Goal: Communication & Community: Answer question/provide support

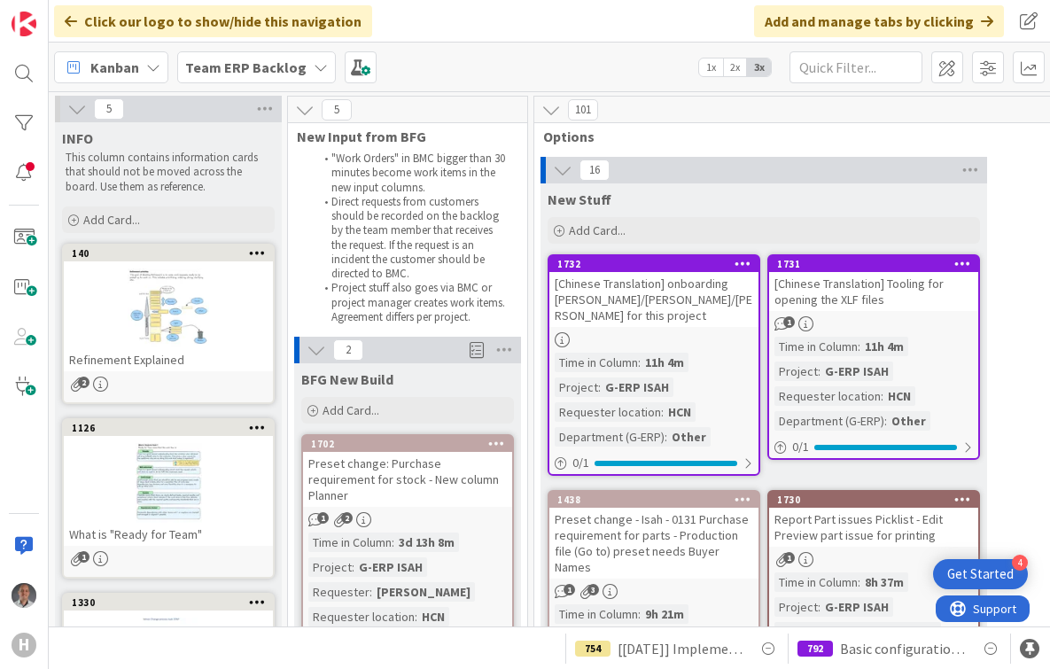
click at [864, 258] on div "1731" at bounding box center [877, 264] width 201 height 12
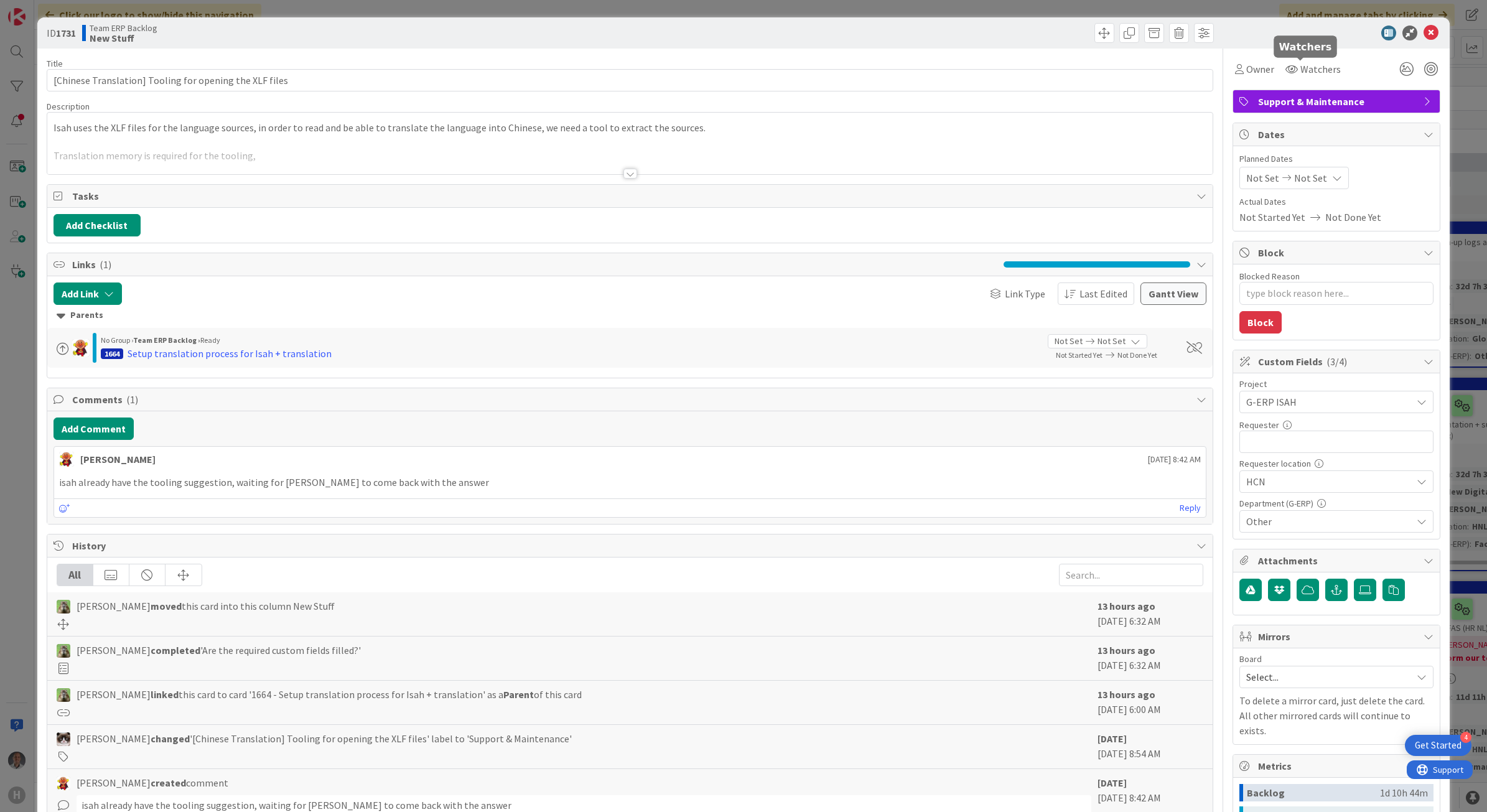
type textarea "x"
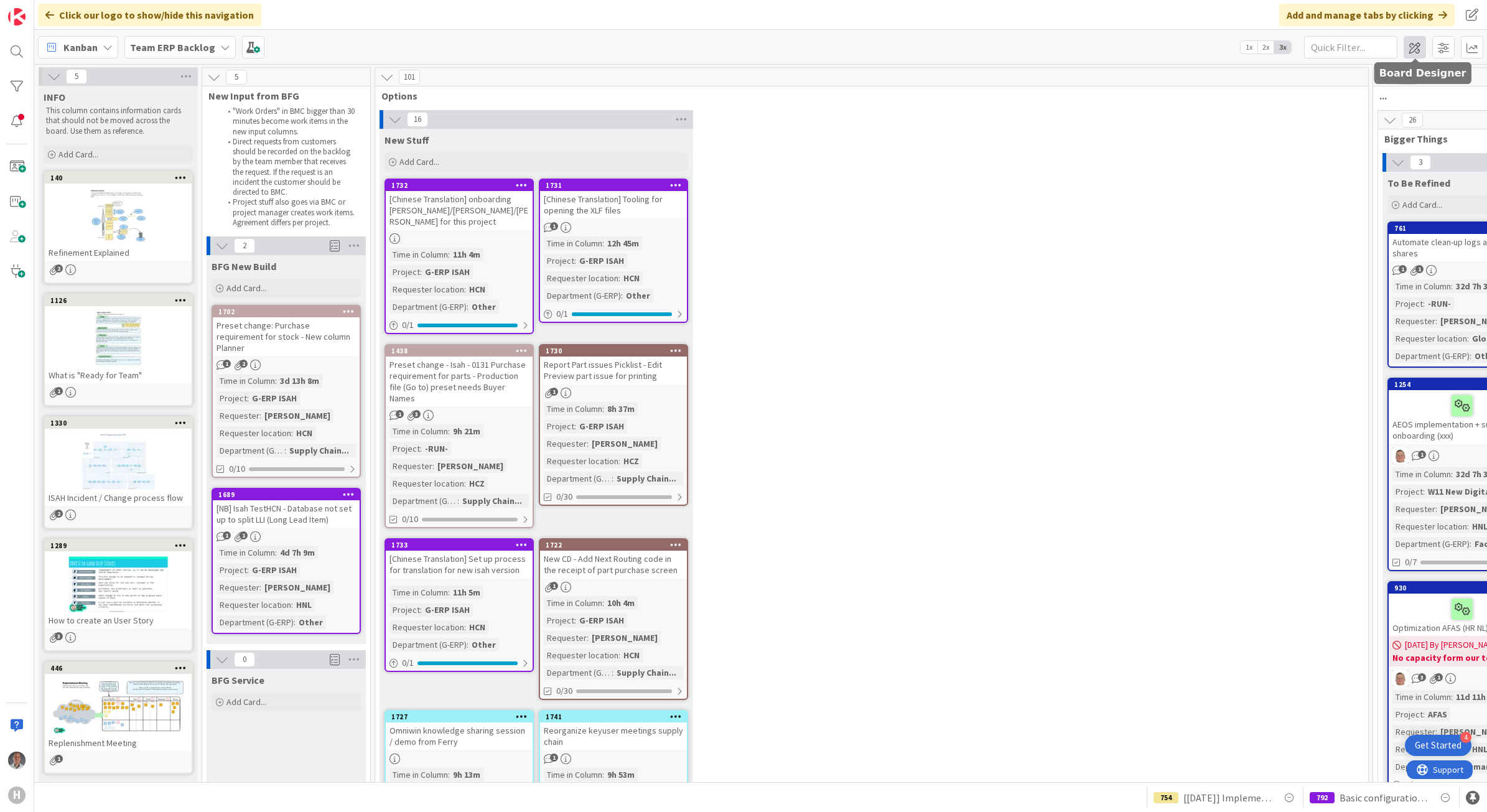
click at [1420, 37] on span at bounding box center [1415, 47] width 22 height 22
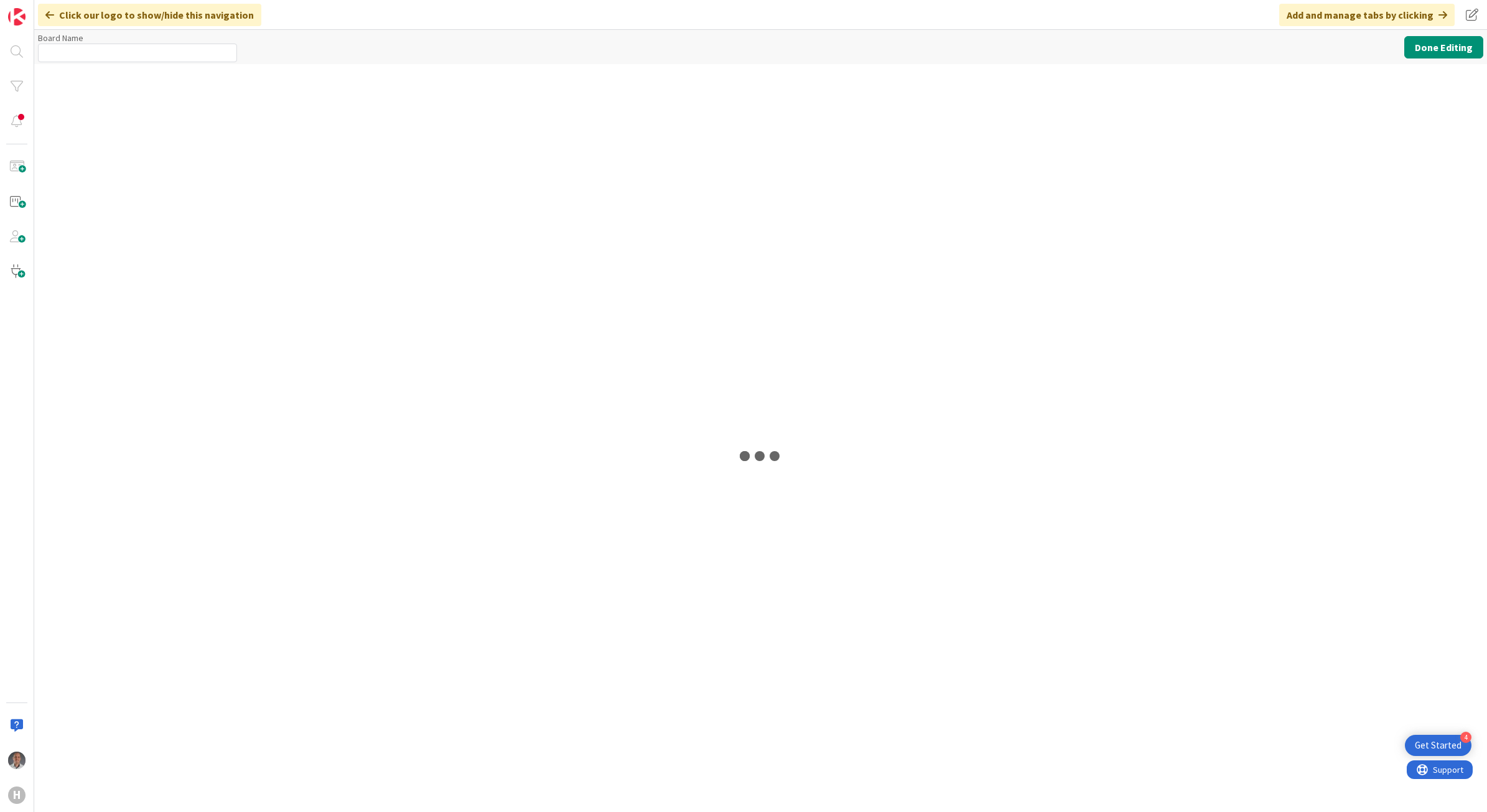
click at [407, 1] on div "Click our logo to show/hide this navigation Add and manage tabs by clicking" at bounding box center [761, 15] width 1453 height 30
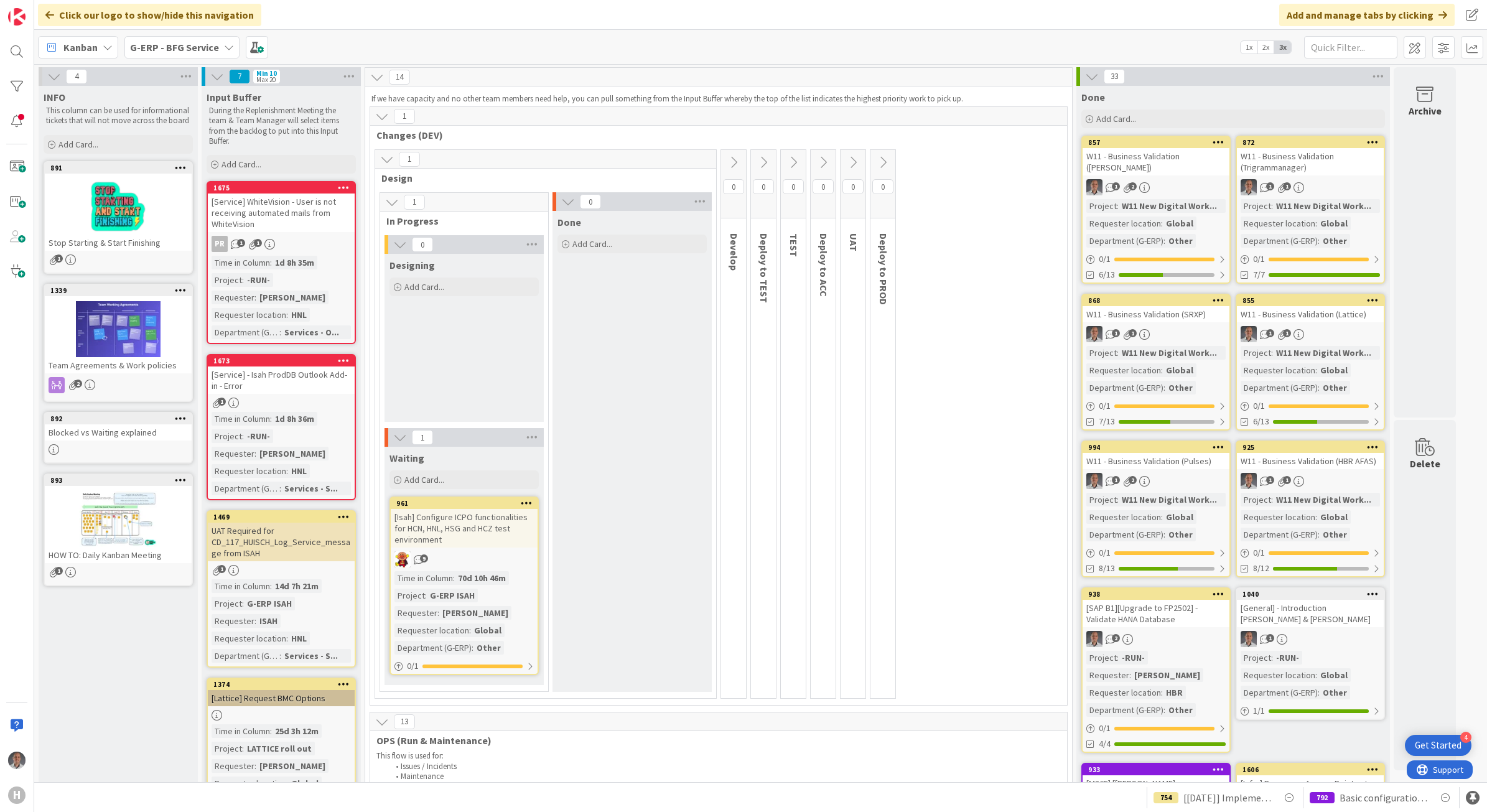
click at [207, 52] on b "G-ERP - BFG Service" at bounding box center [174, 47] width 89 height 13
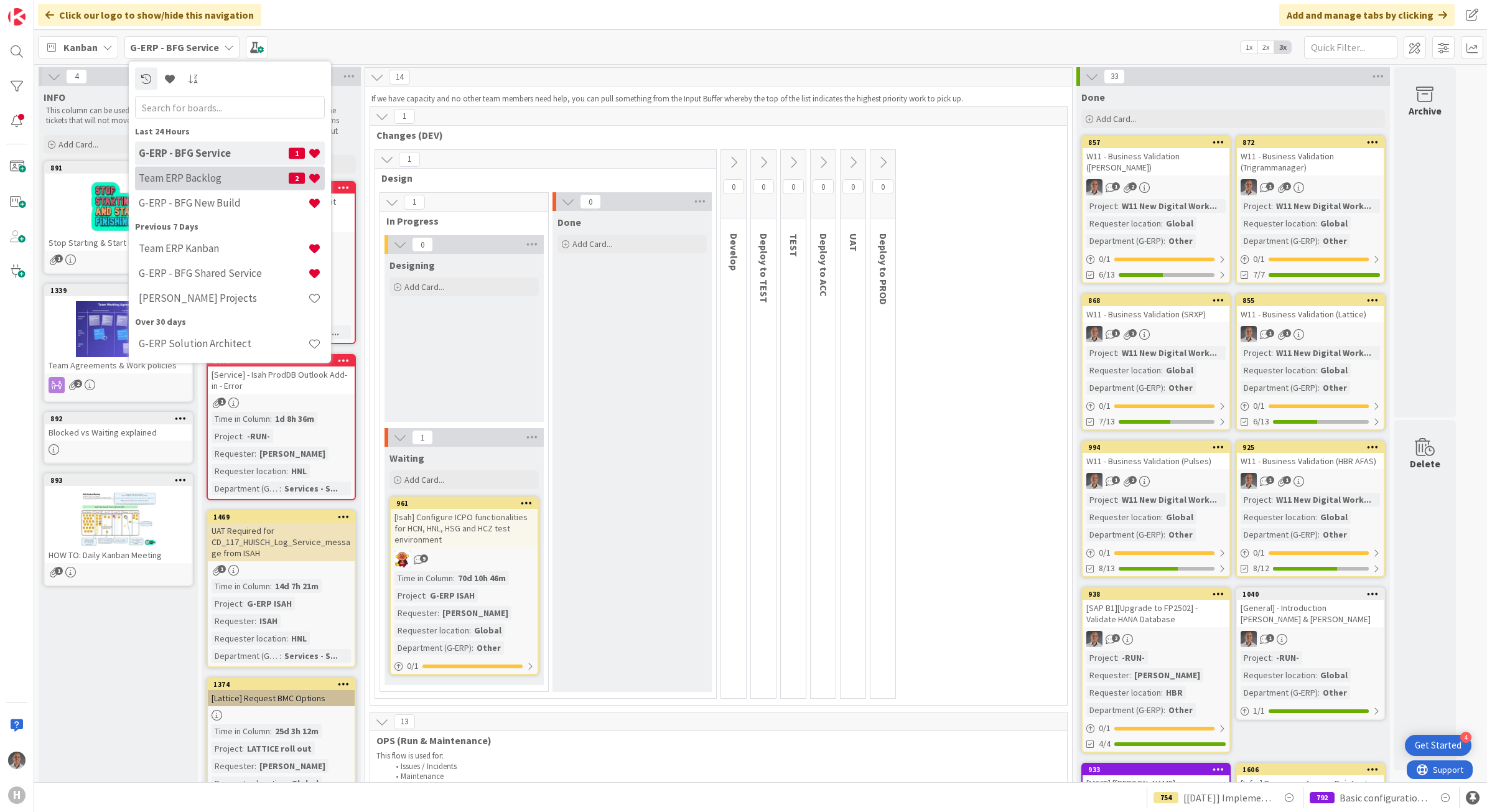
click at [225, 178] on h4 "Team ERP Backlog" at bounding box center [214, 178] width 150 height 13
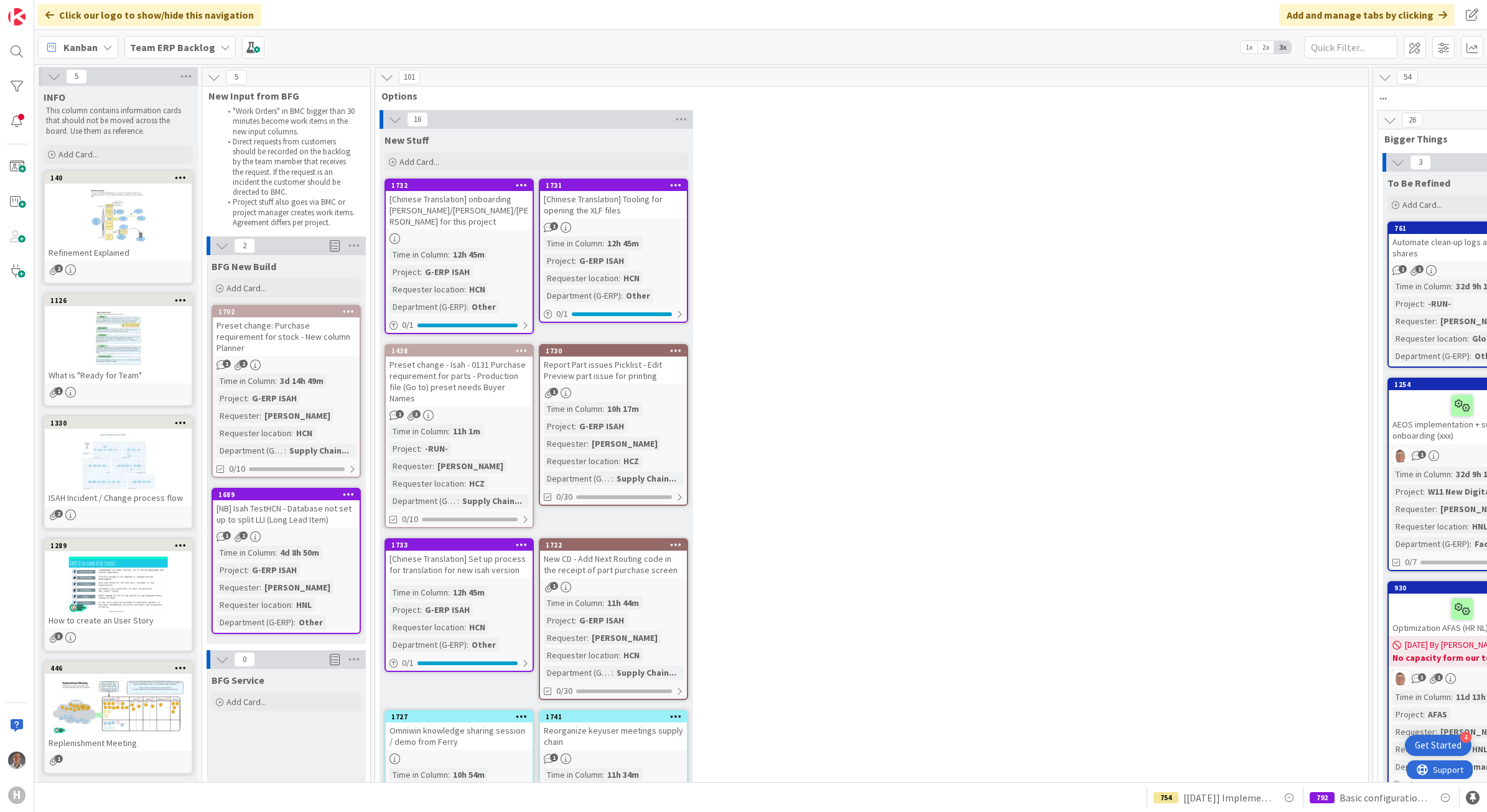
click at [188, 51] on b "Team ERP Backlog" at bounding box center [172, 47] width 85 height 13
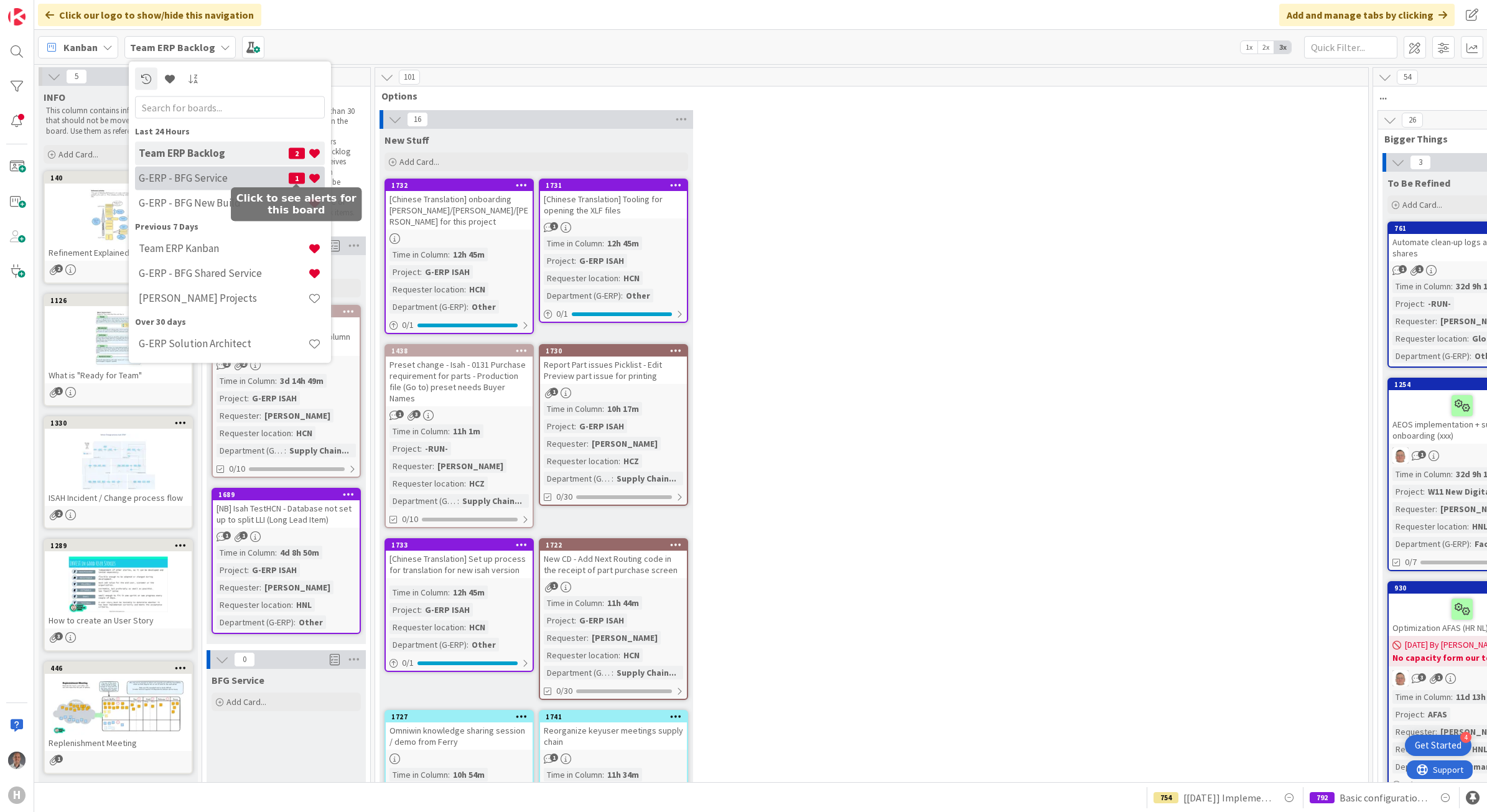
click at [297, 177] on span "1" at bounding box center [296, 178] width 16 height 11
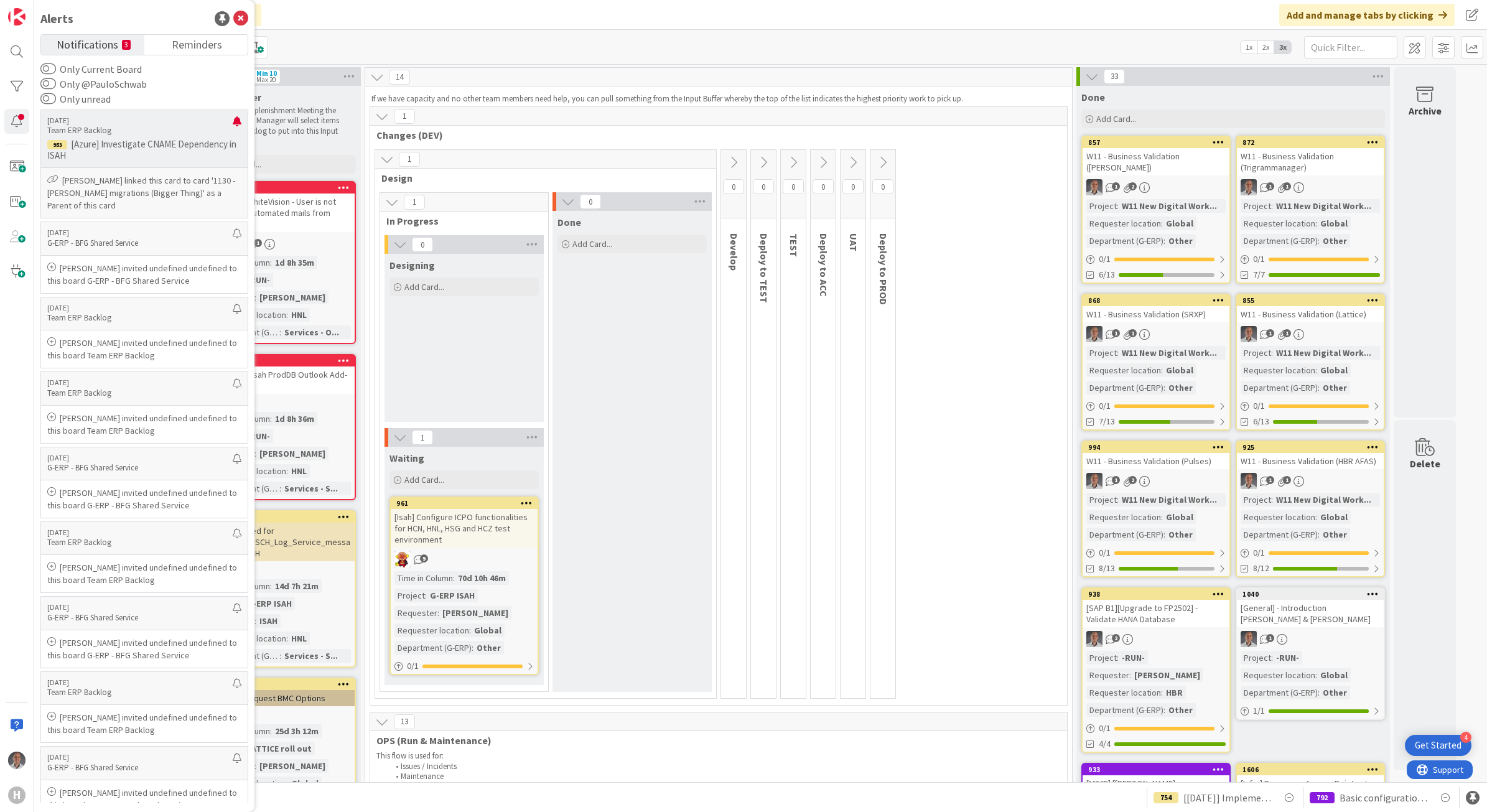
click at [166, 144] on p "[Azure] Investigate CNAME Dependency in ISAH" at bounding box center [144, 150] width 194 height 22
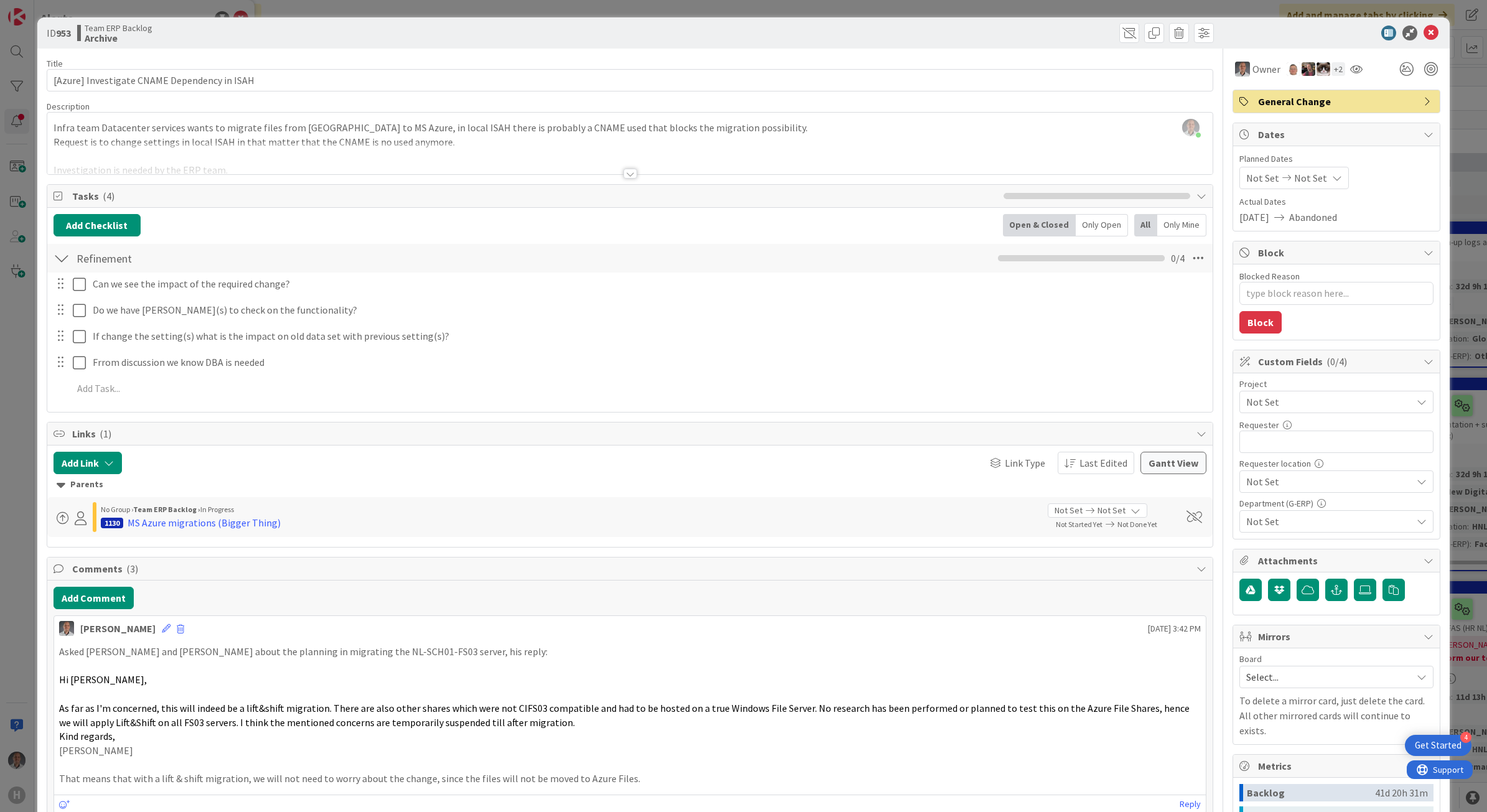
click at [624, 171] on div at bounding box center [630, 173] width 13 height 10
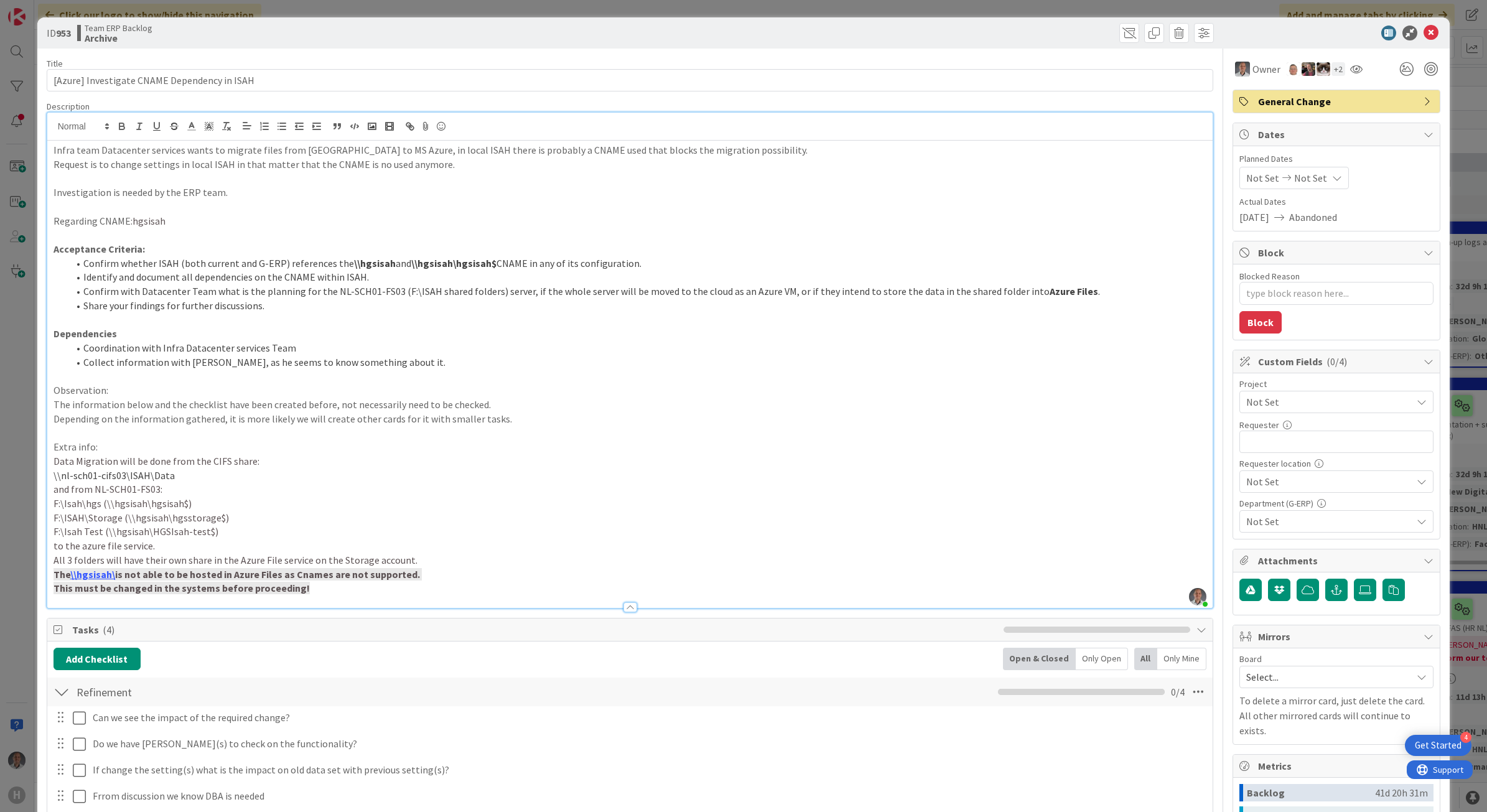
click at [1292, 403] on span "Not Set" at bounding box center [1325, 402] width 159 height 18
click at [1295, 402] on span "Not Set" at bounding box center [1325, 402] width 158 height 18
click at [1425, 29] on icon at bounding box center [1431, 32] width 15 height 15
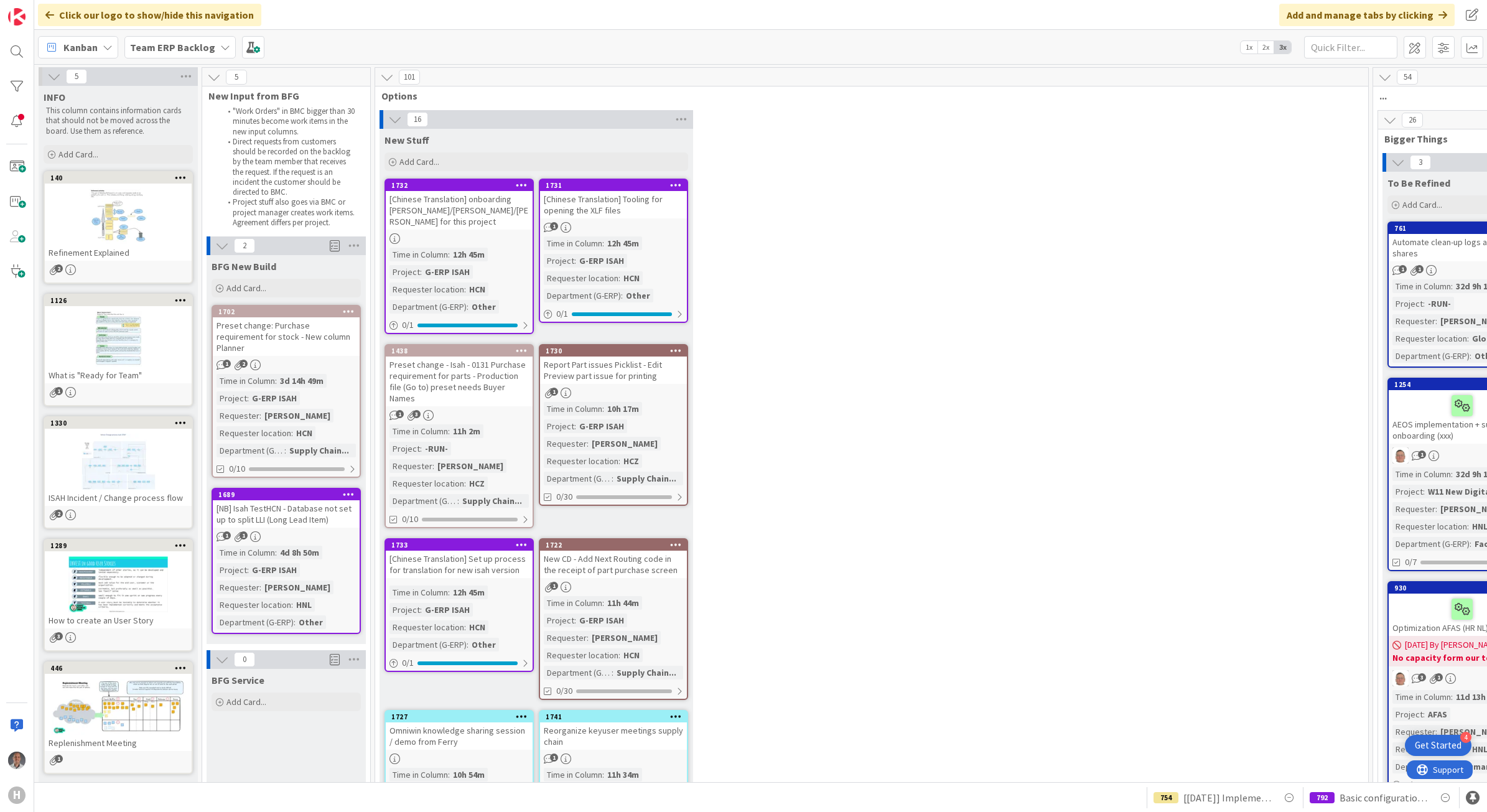
click at [194, 46] on b "Team ERP Backlog" at bounding box center [172, 47] width 85 height 13
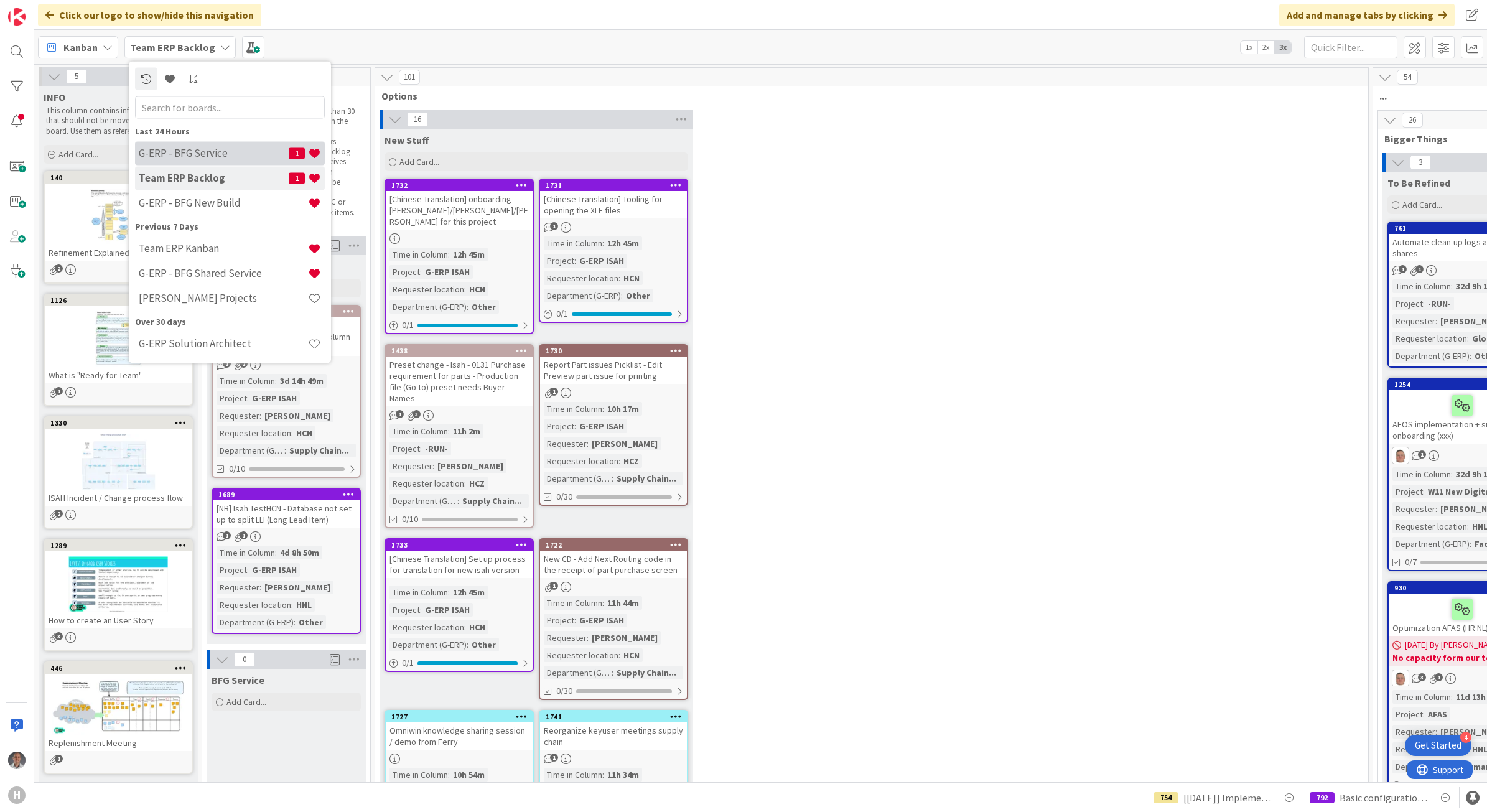
click at [242, 157] on h4 "G-ERP - BFG Service" at bounding box center [214, 153] width 150 height 13
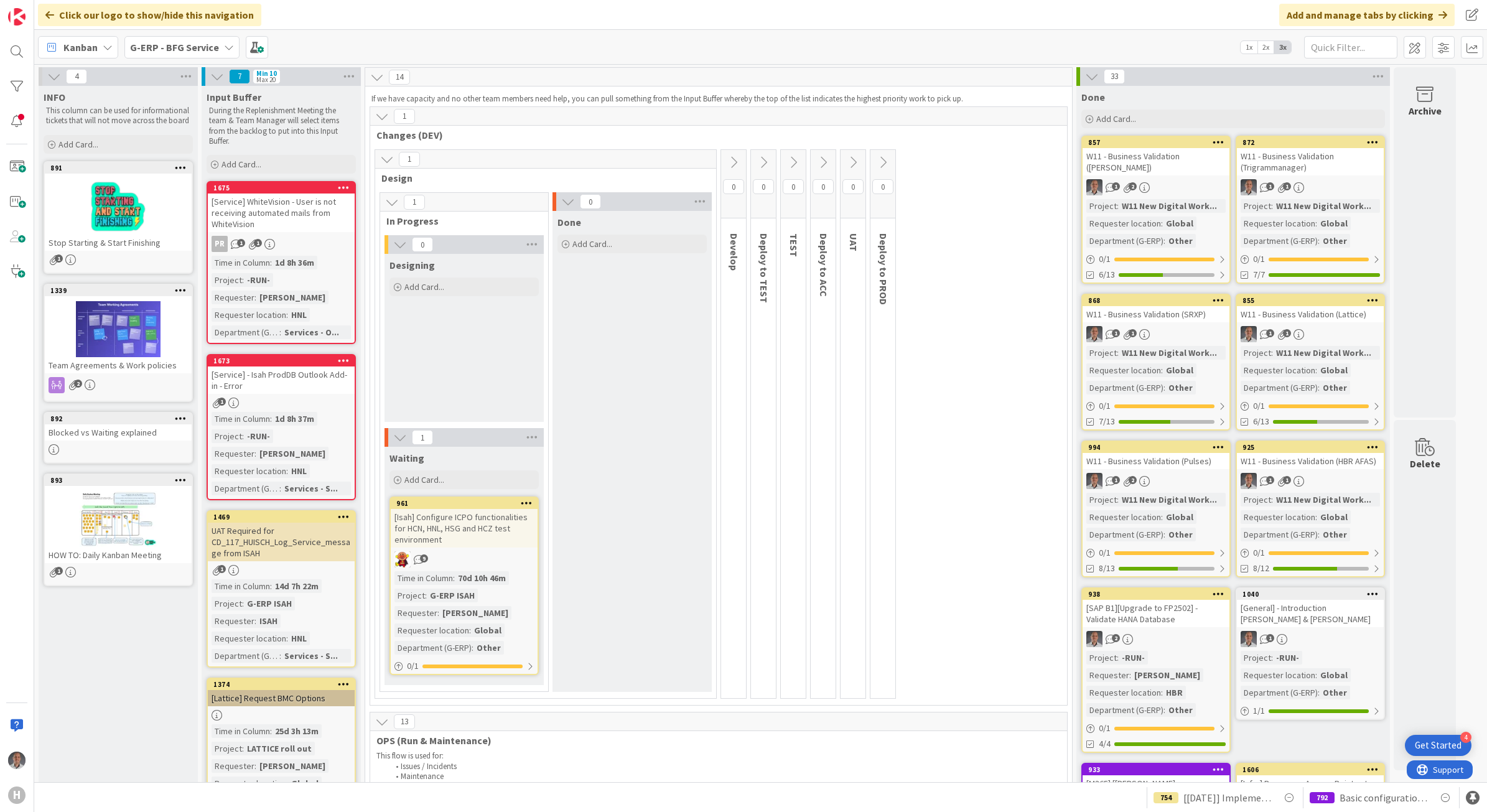
click at [274, 207] on div "[Service] WhiteVision - User is not receiving automated mails from WhiteVision" at bounding box center [281, 212] width 147 height 39
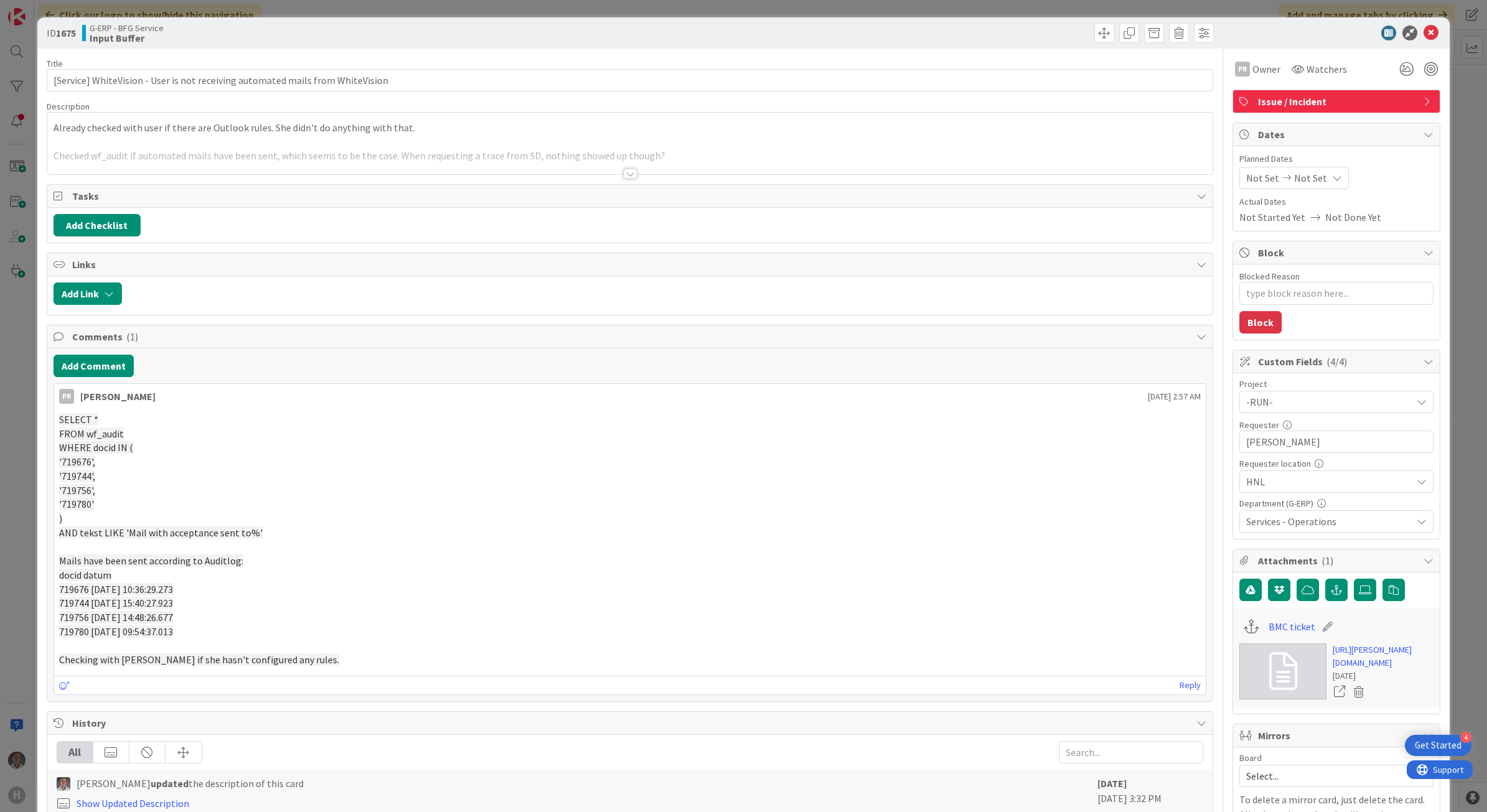
click at [624, 176] on div at bounding box center [630, 173] width 13 height 10
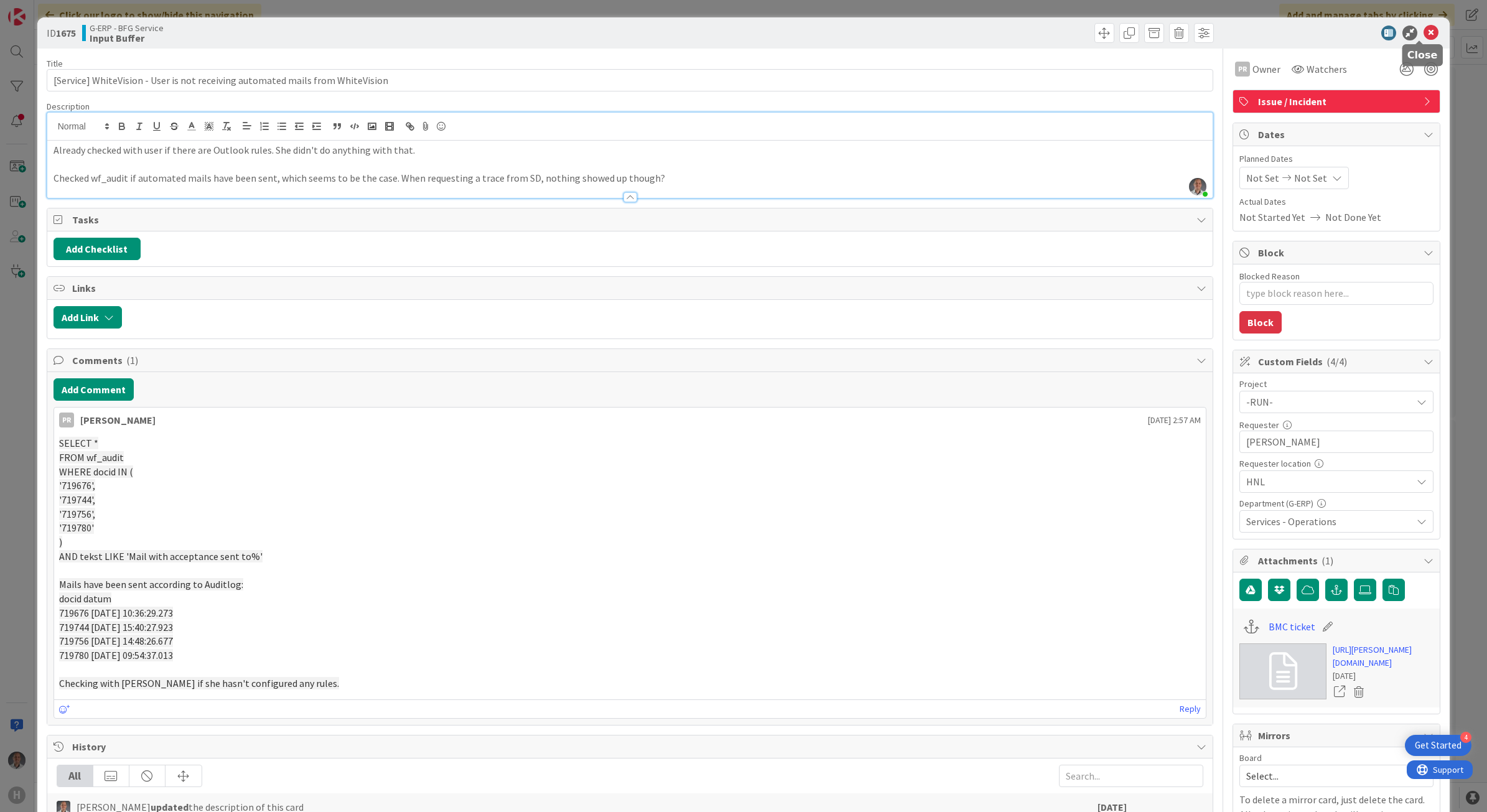
click at [1424, 30] on icon at bounding box center [1431, 32] width 15 height 15
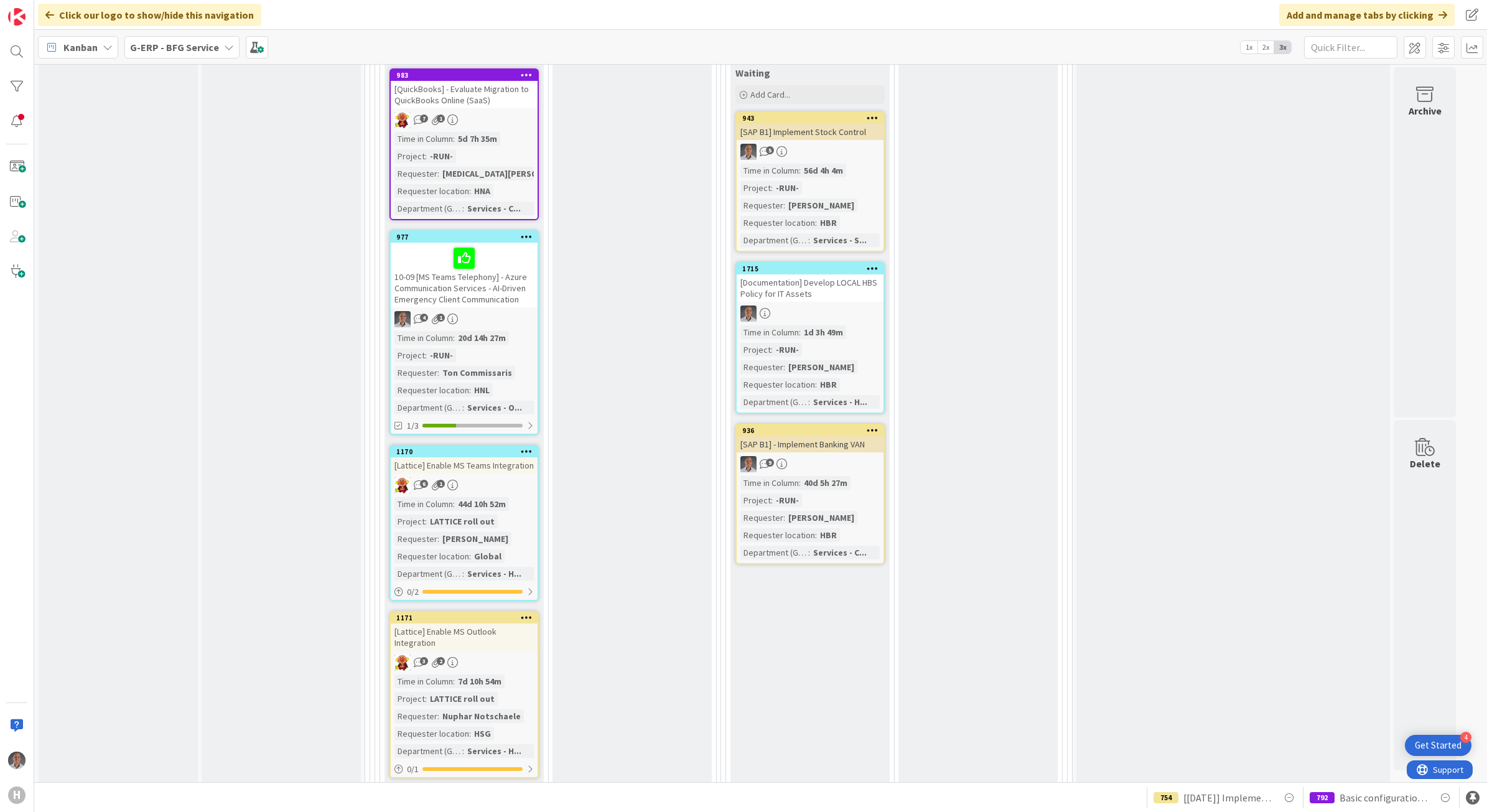
scroll to position [1322, 0]
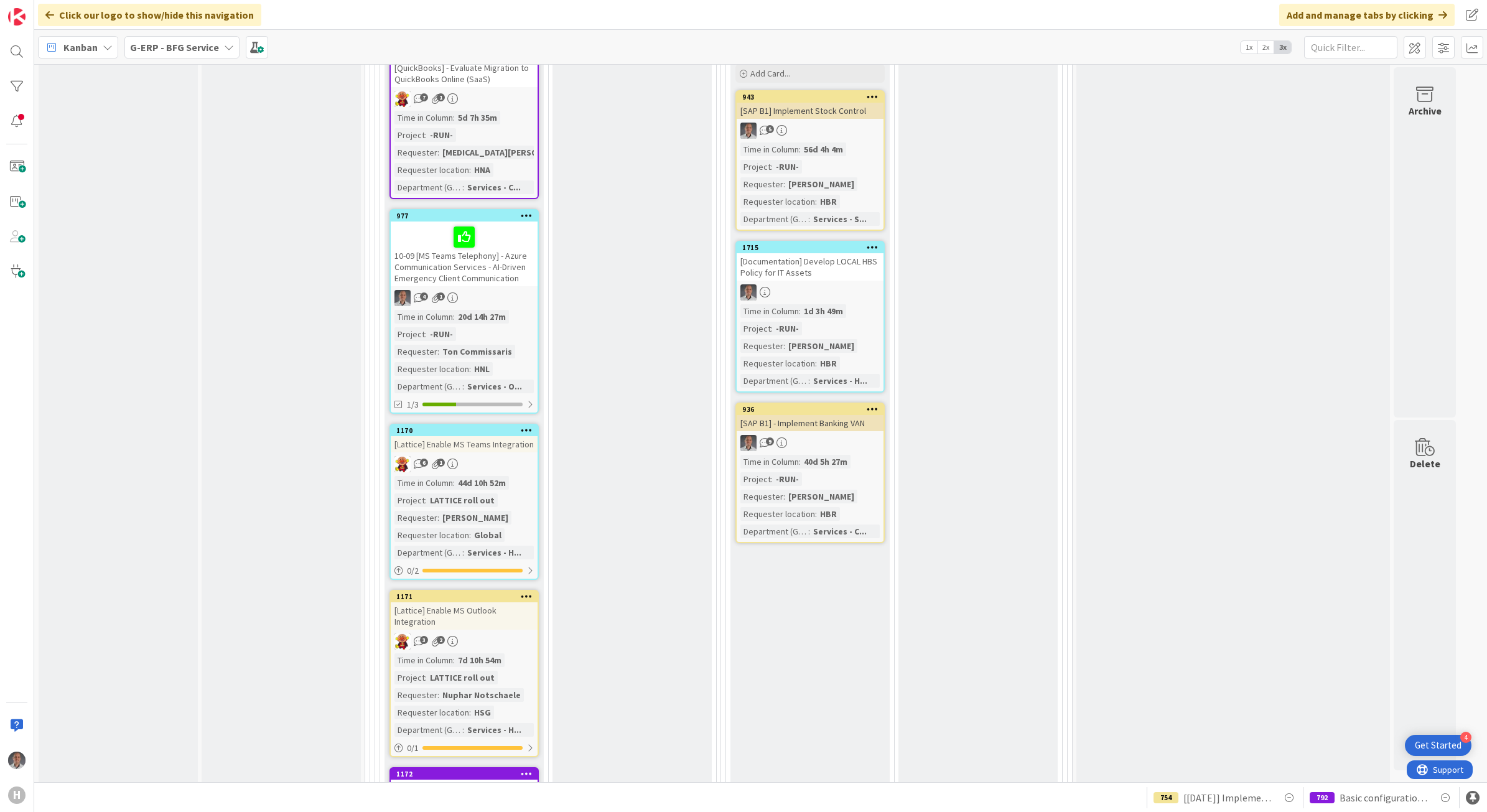
click at [509, 456] on div "6 1" at bounding box center [464, 464] width 147 height 16
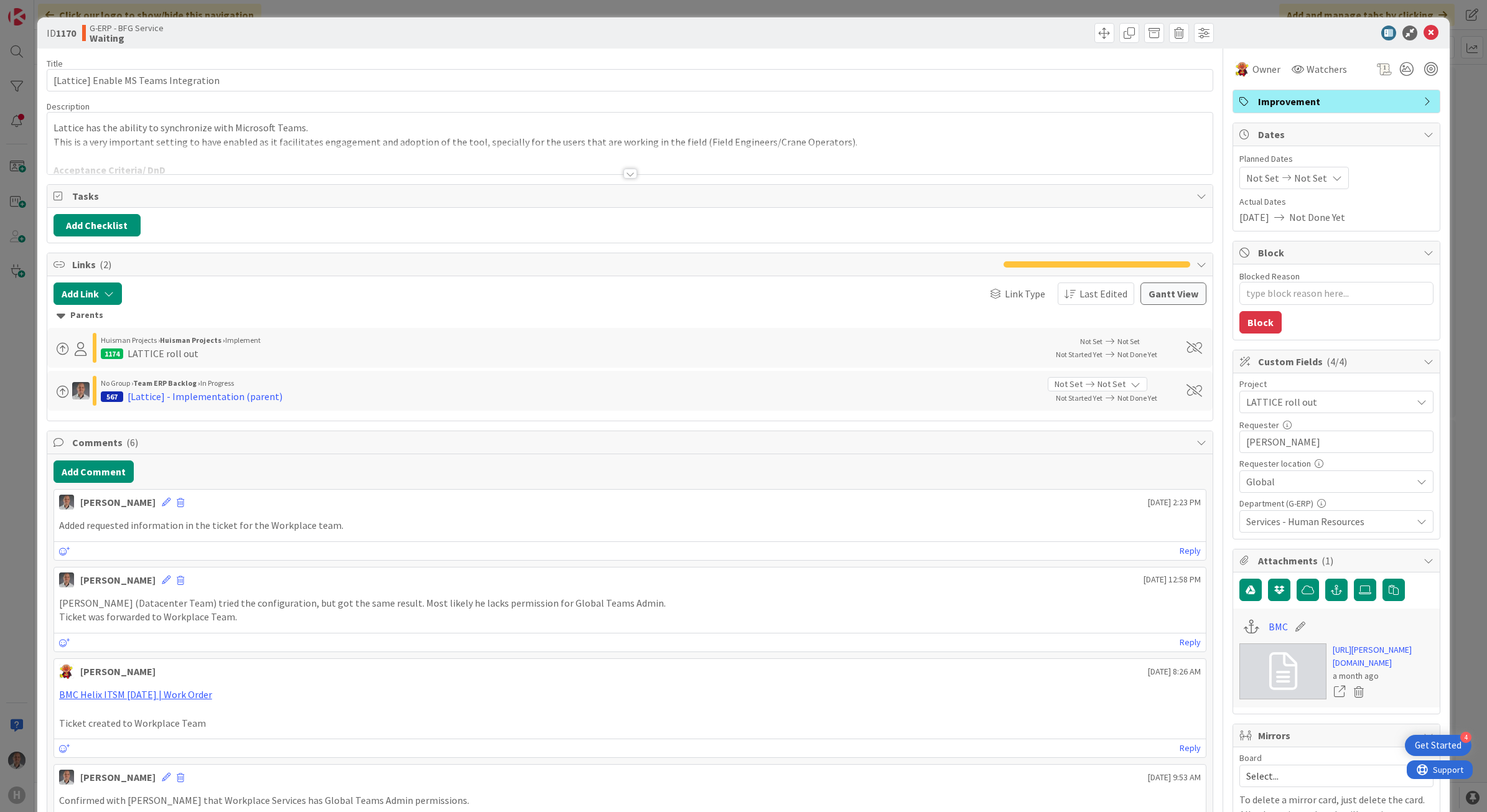
type textarea "x"
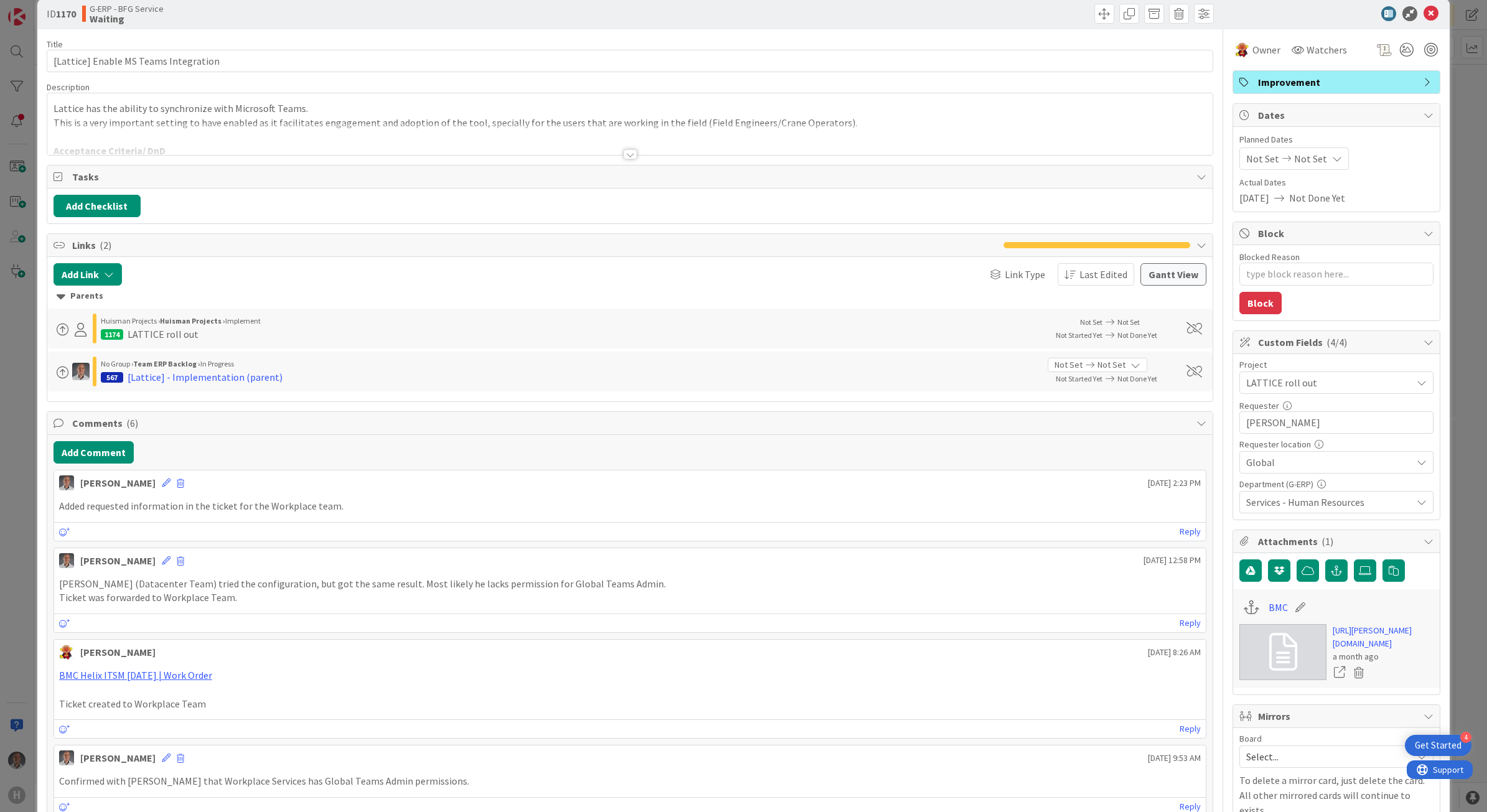
scroll to position [78, 0]
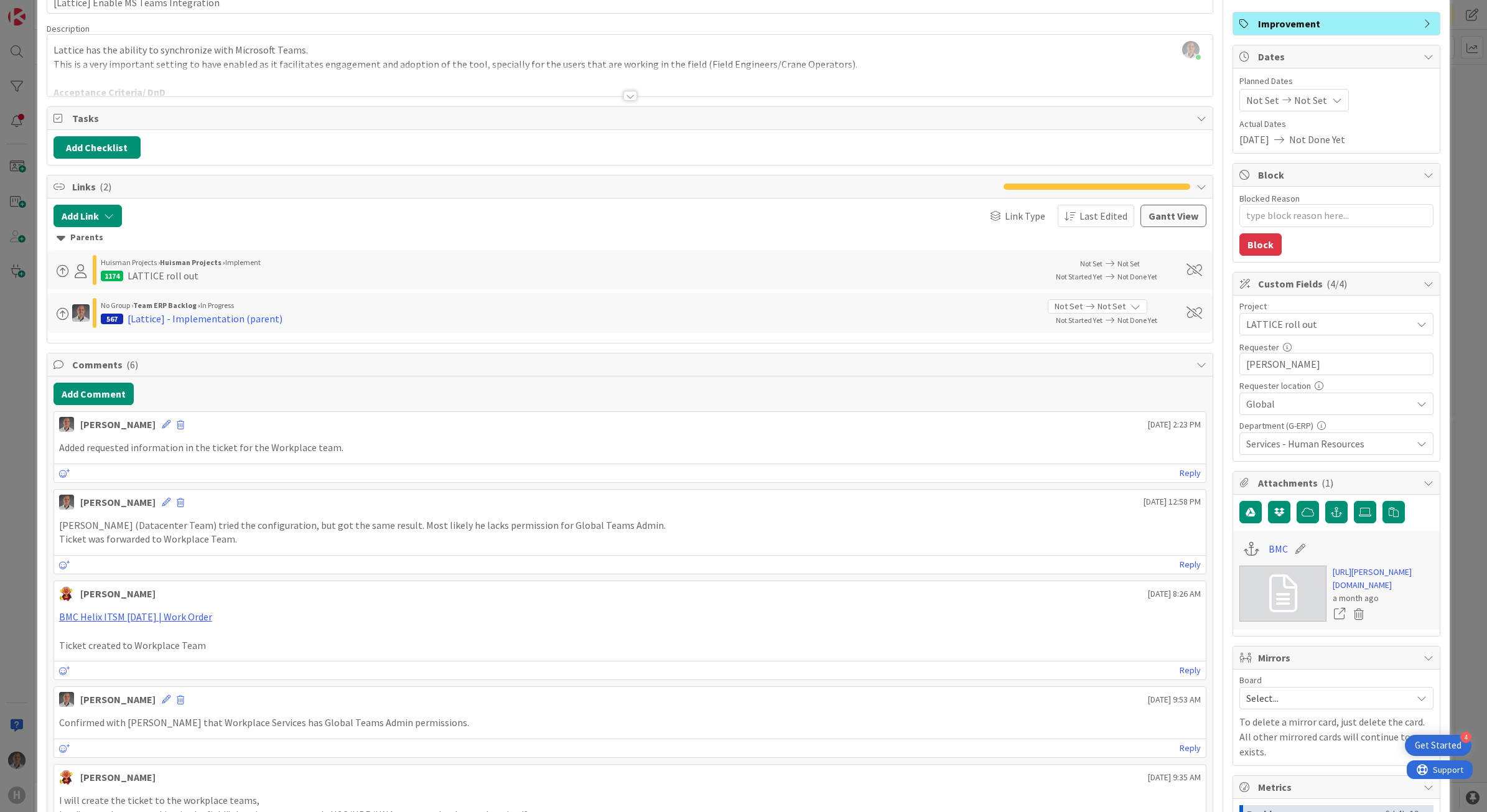
click at [624, 95] on div at bounding box center [630, 96] width 13 height 10
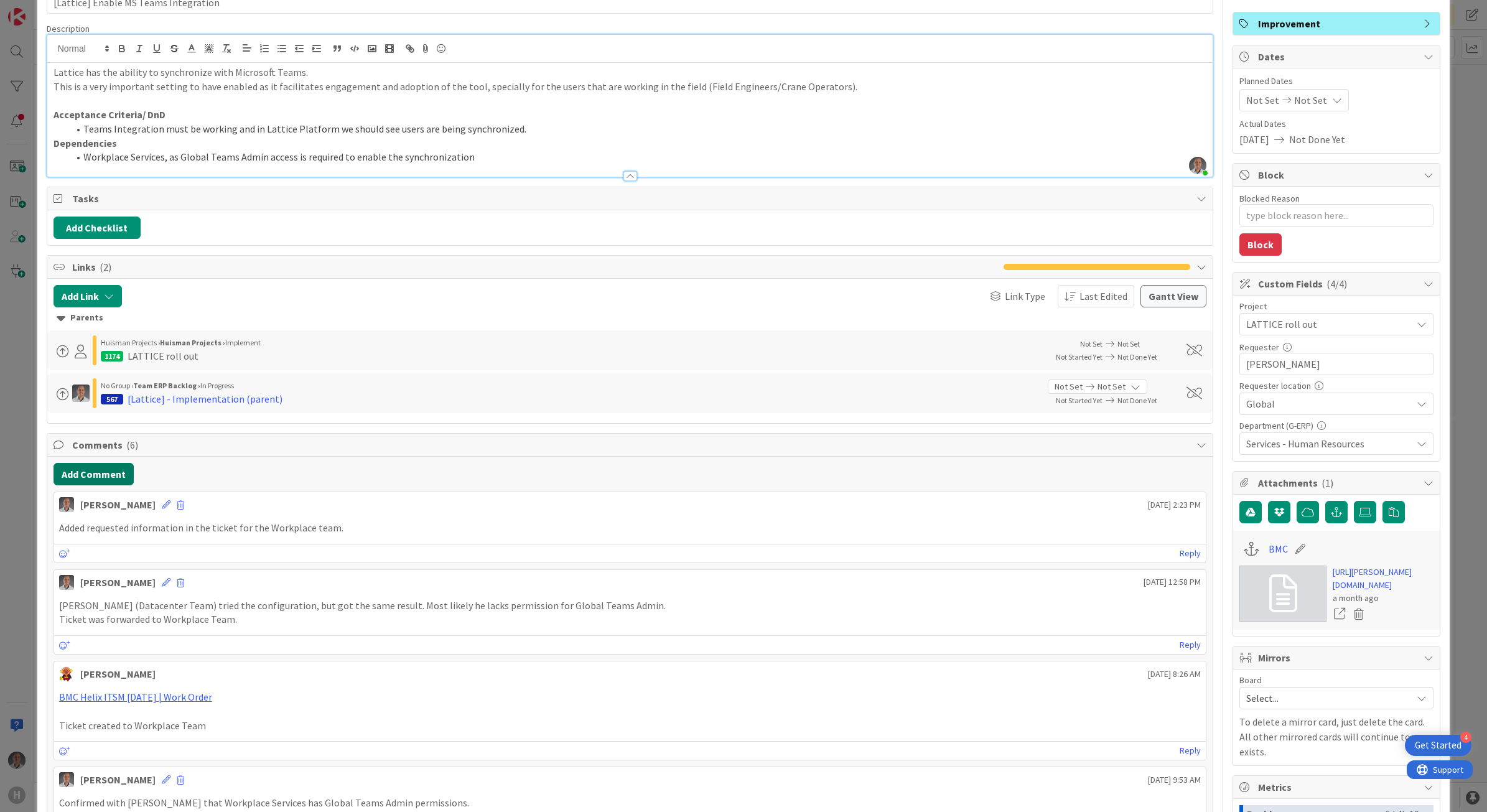
click at [114, 480] on button "Add Comment" at bounding box center [93, 474] width 80 height 22
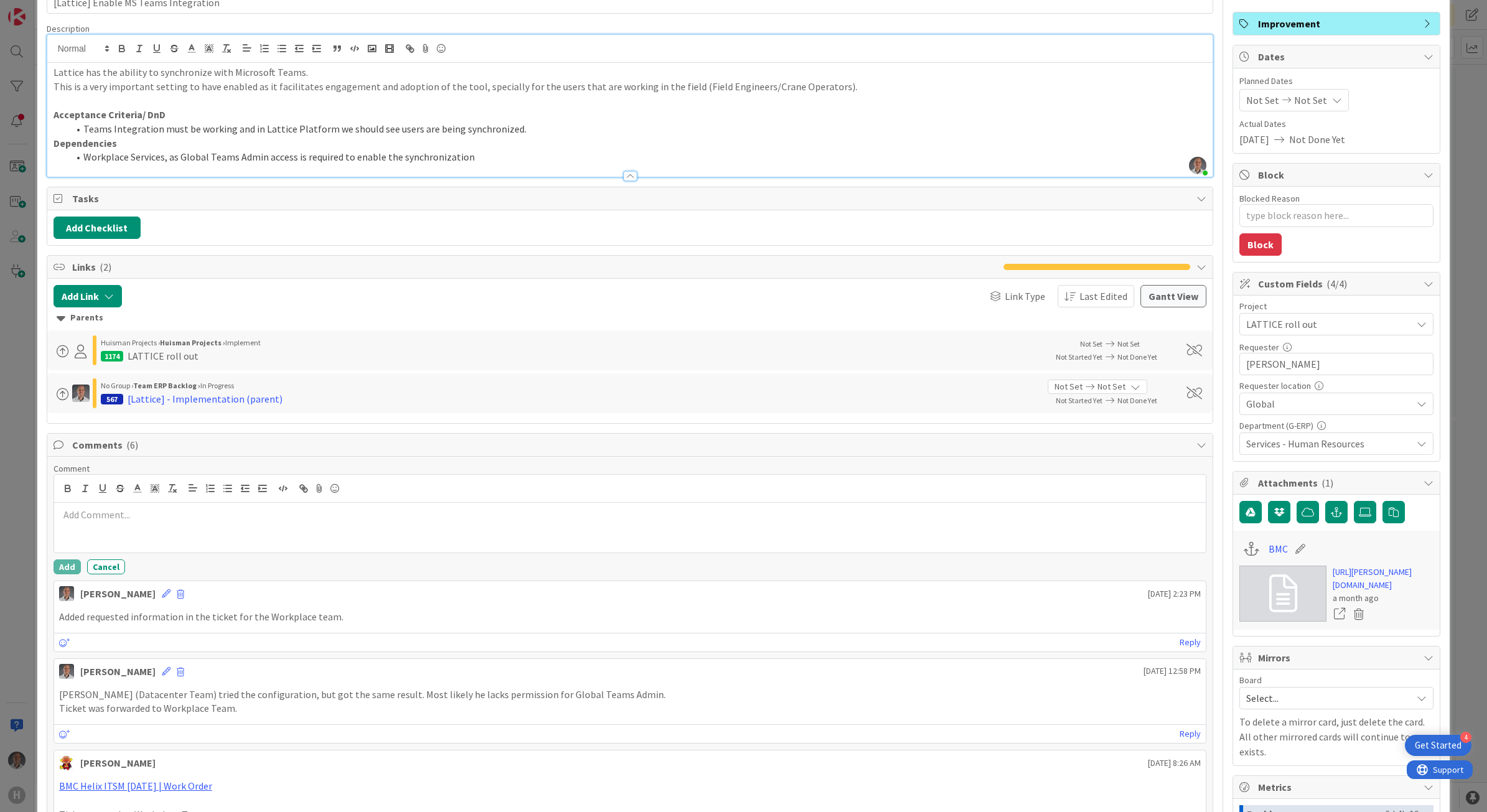
click at [154, 518] on p at bounding box center [630, 515] width 1142 height 14
copy p "Update sent to stakeholders regarding the status, which is still pending for IT…"
click at [63, 564] on button "Add" at bounding box center [67, 566] width 27 height 15
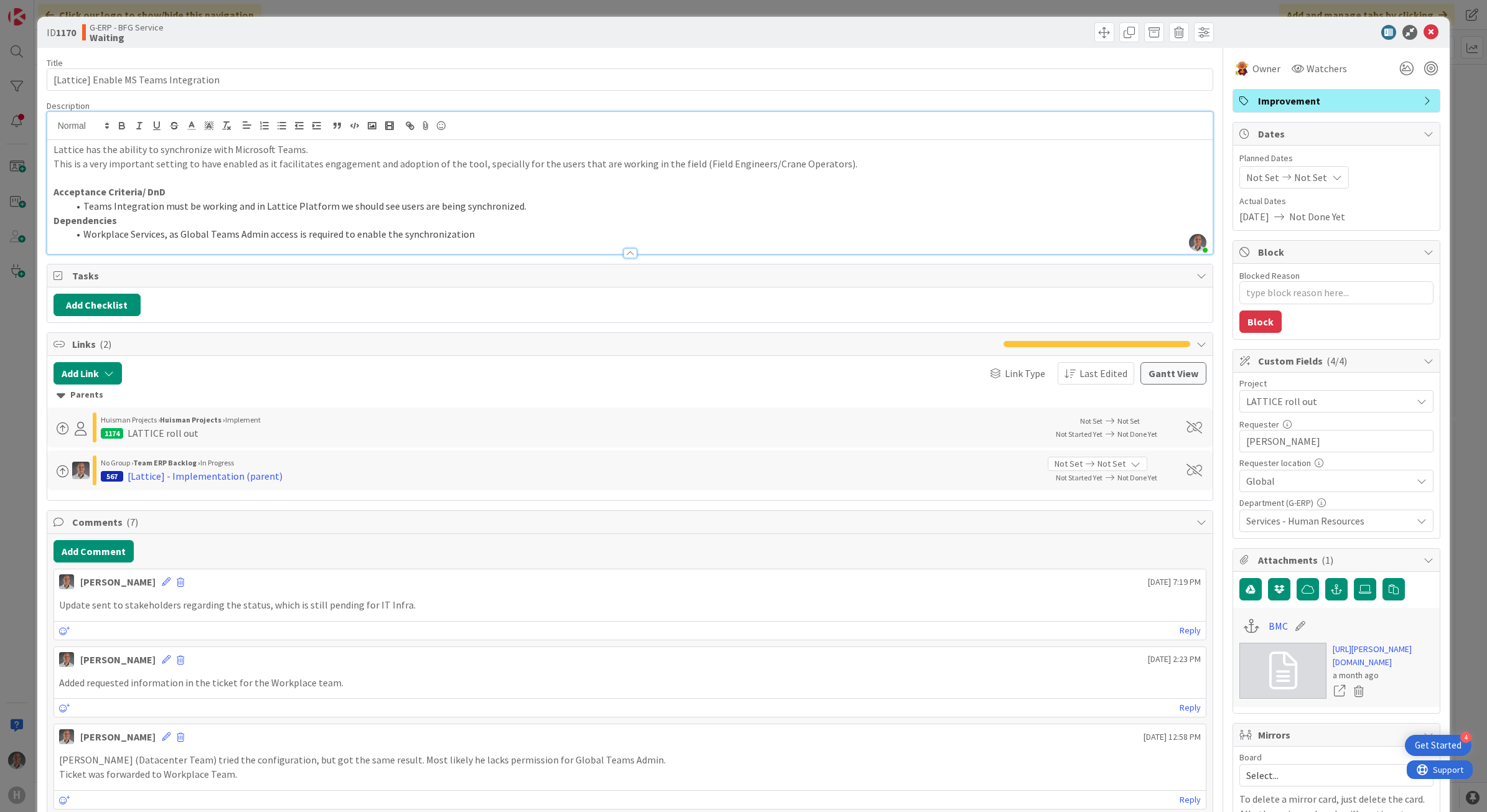
scroll to position [0, 0]
click at [1424, 31] on icon at bounding box center [1431, 32] width 15 height 15
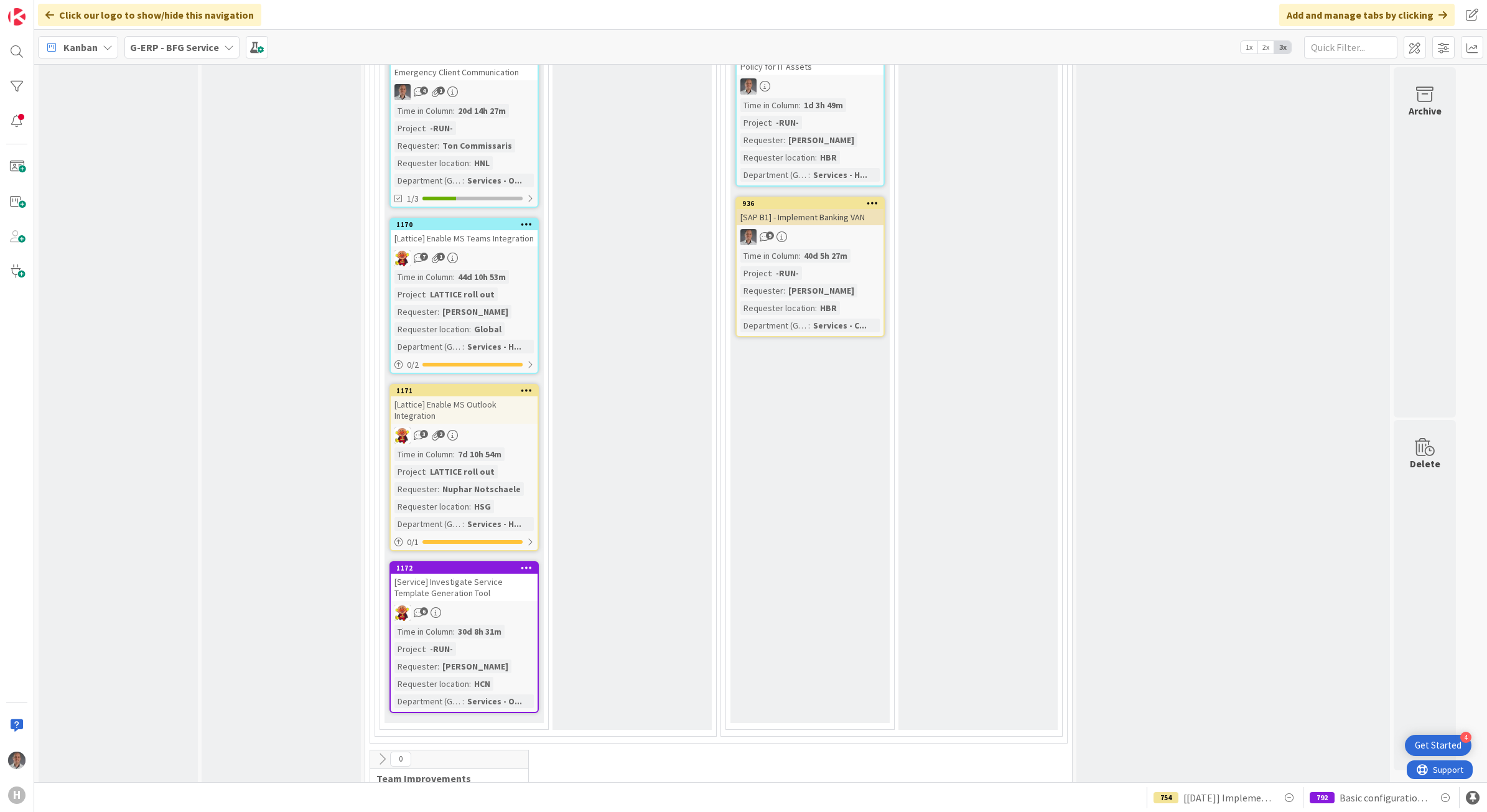
scroll to position [1540, 0]
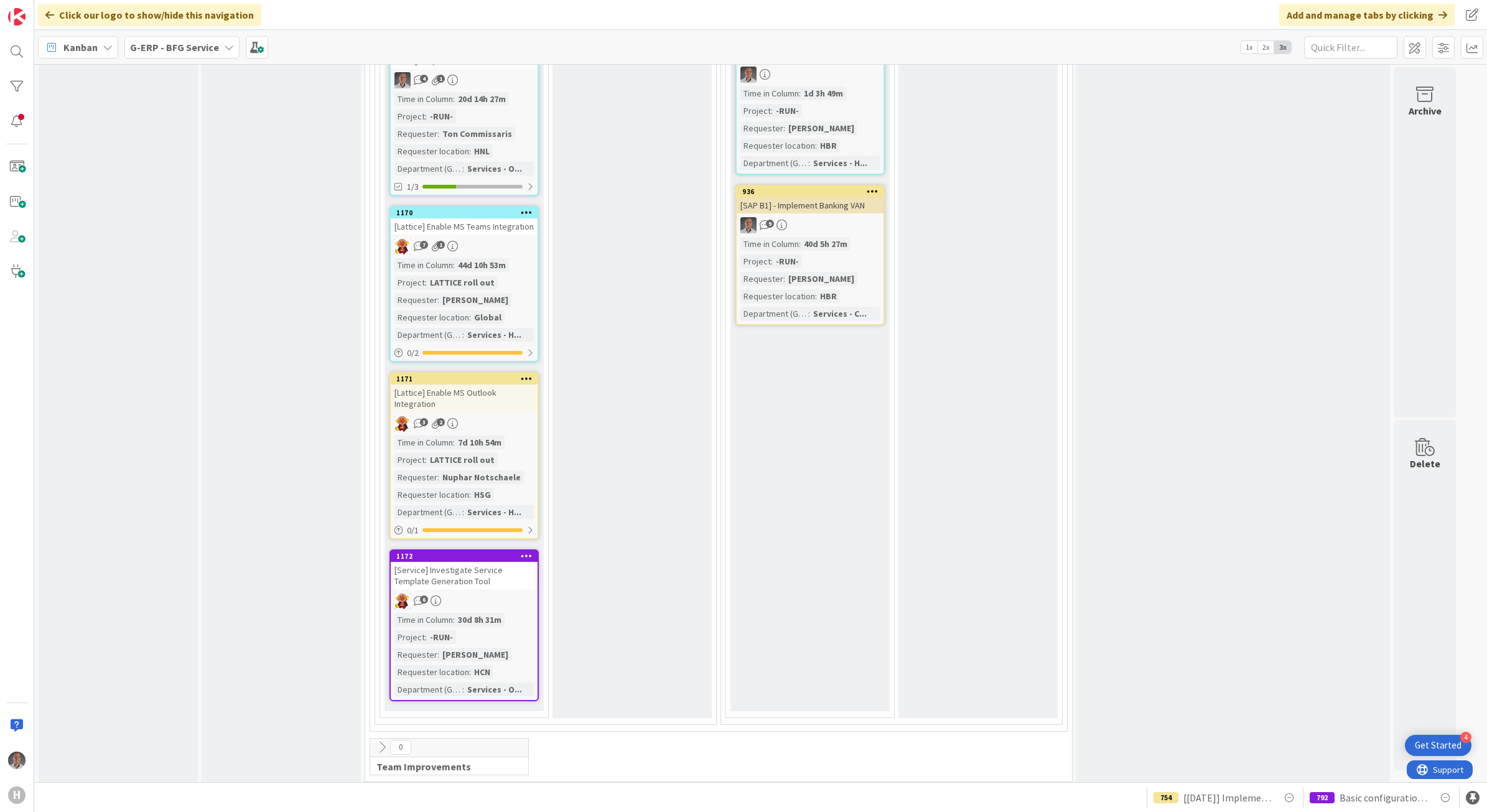
click at [487, 395] on div "[Lattice] Enable MS Outlook Integration" at bounding box center [464, 398] width 147 height 27
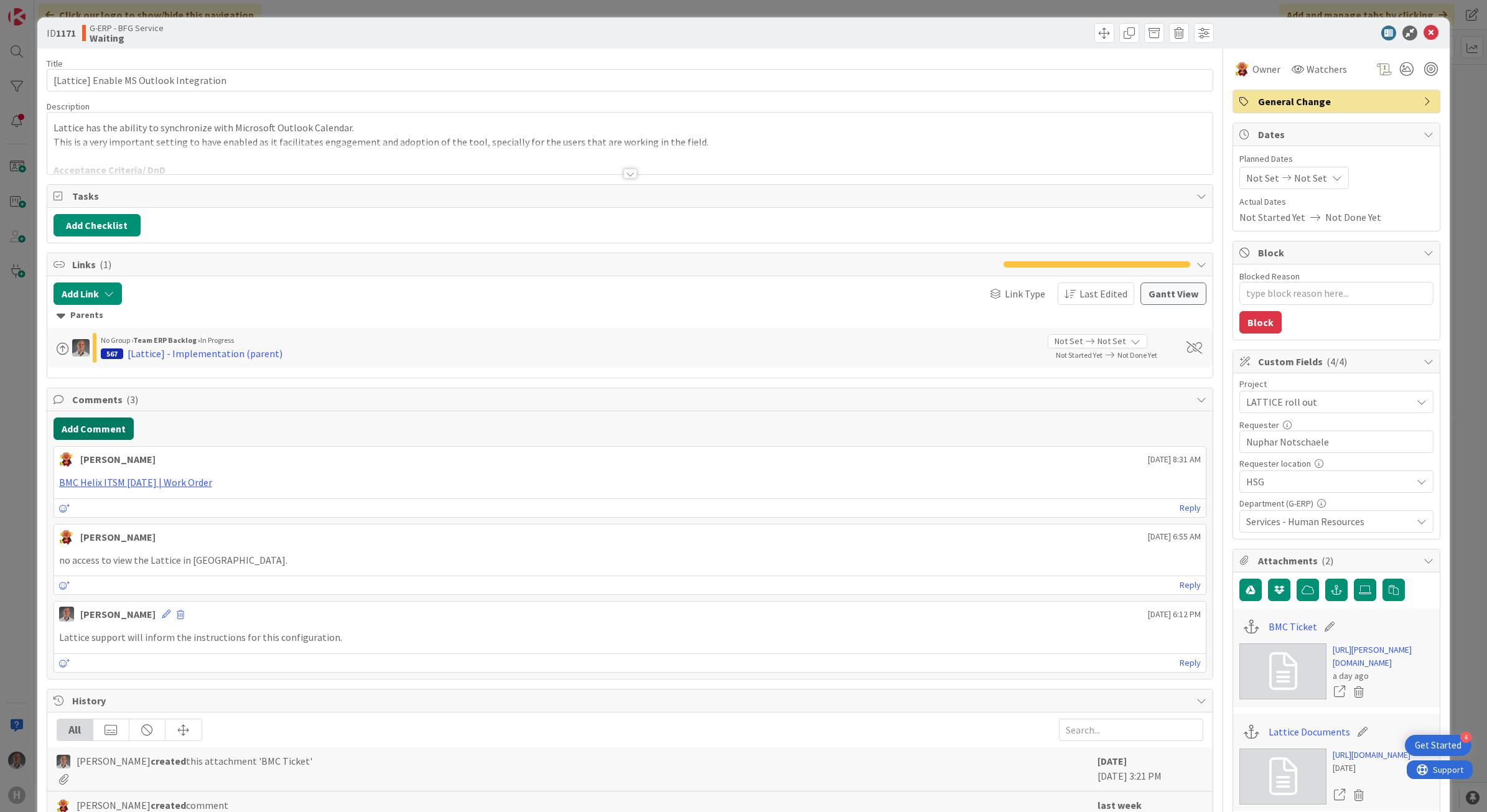
click at [101, 438] on button "Add Comment" at bounding box center [93, 428] width 80 height 22
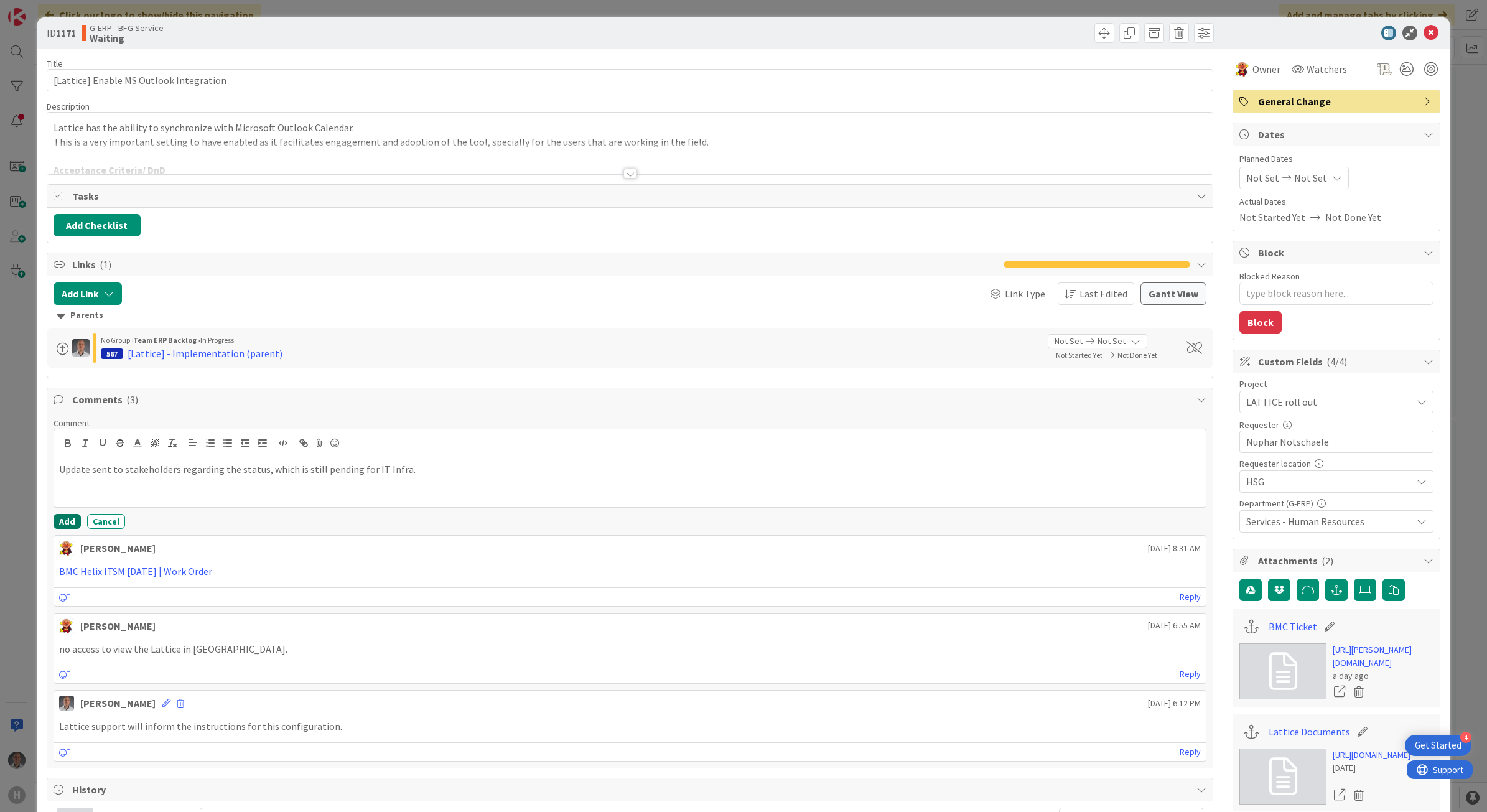
click at [69, 520] on button "Add" at bounding box center [67, 521] width 27 height 15
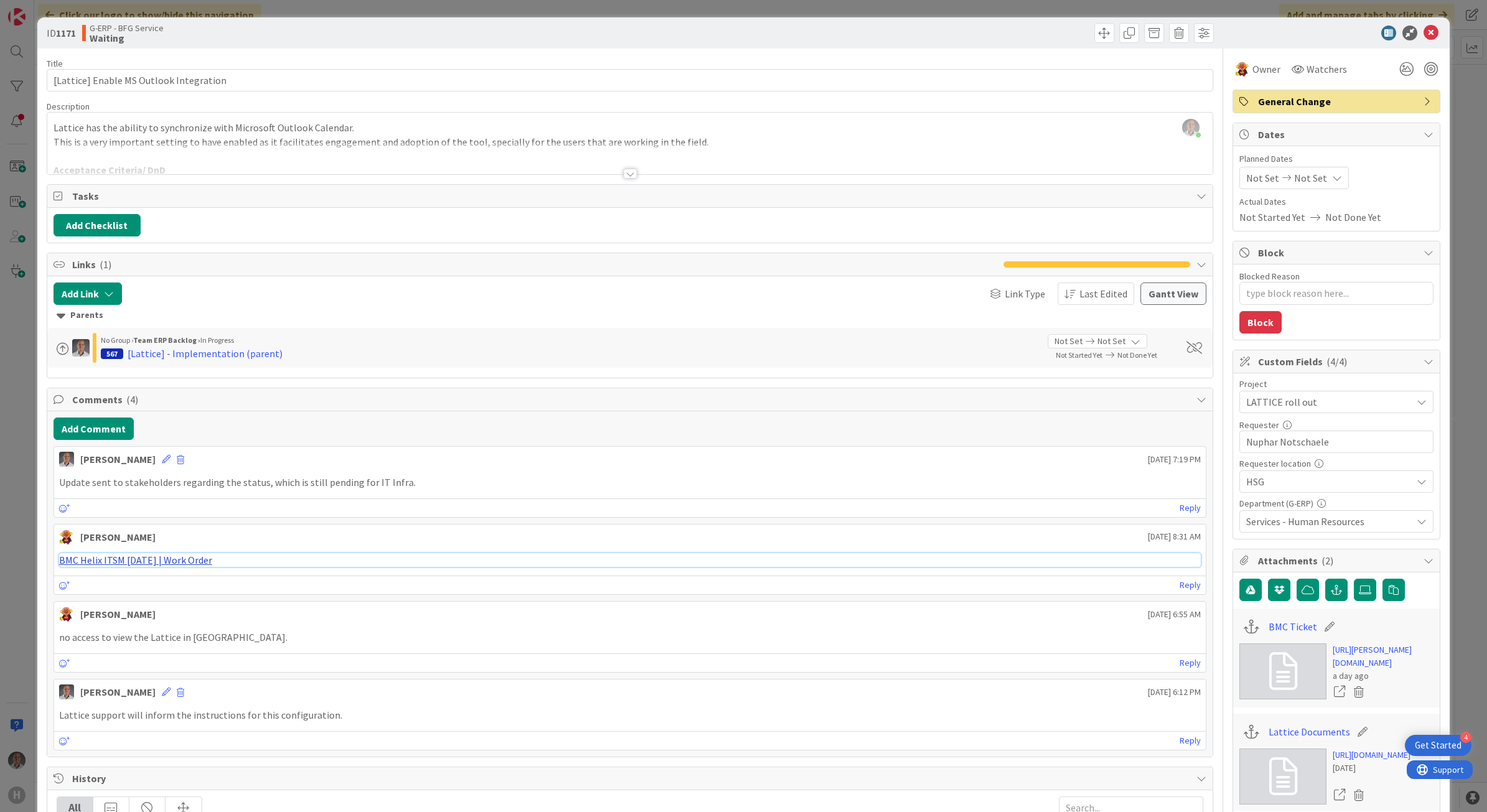
click at [162, 558] on link "BMC Helix ITSM 23.3.02 | Work Order" at bounding box center [136, 560] width 153 height 13
click at [1424, 30] on icon at bounding box center [1431, 32] width 15 height 15
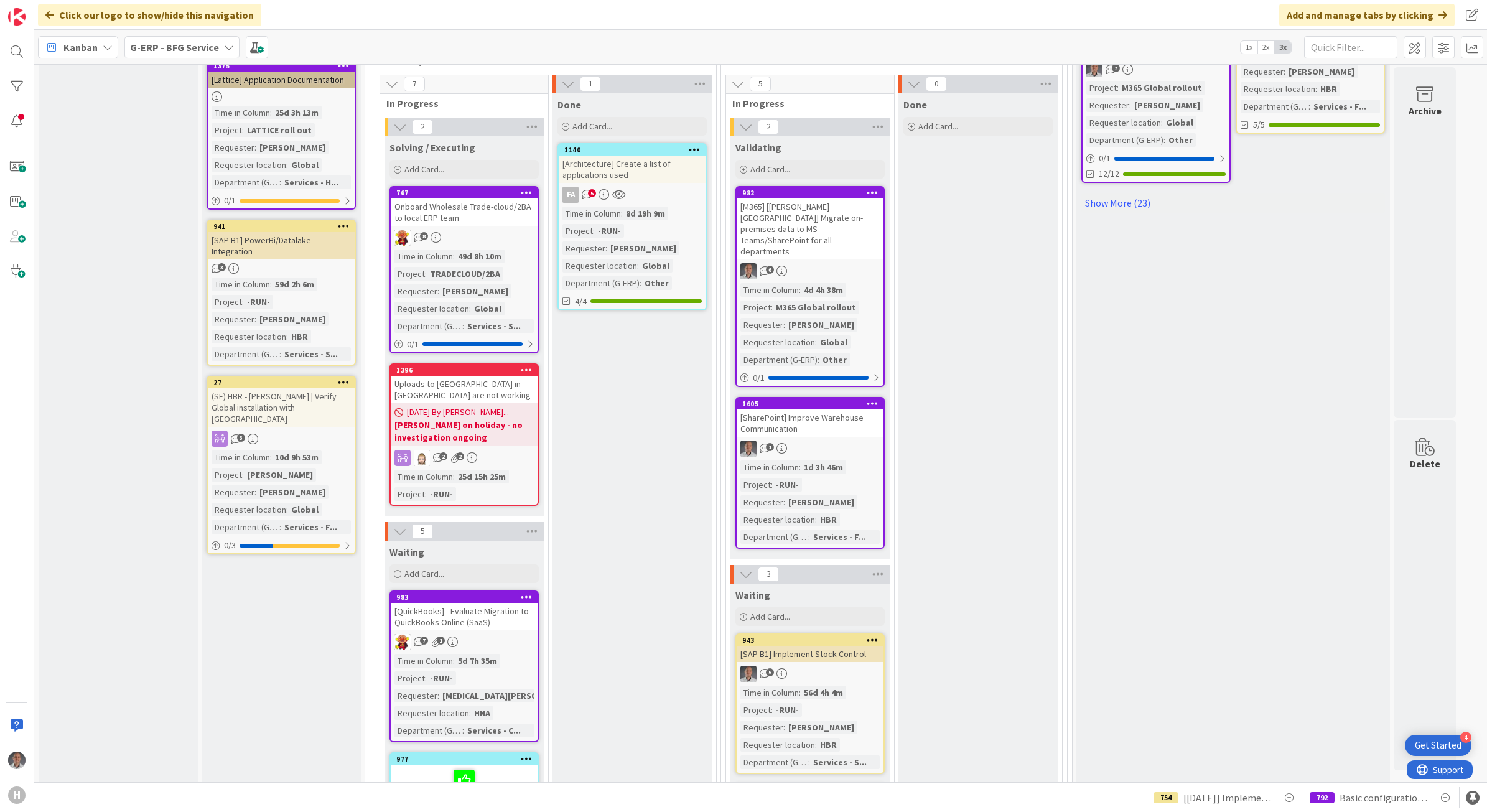
scroll to position [762, 0]
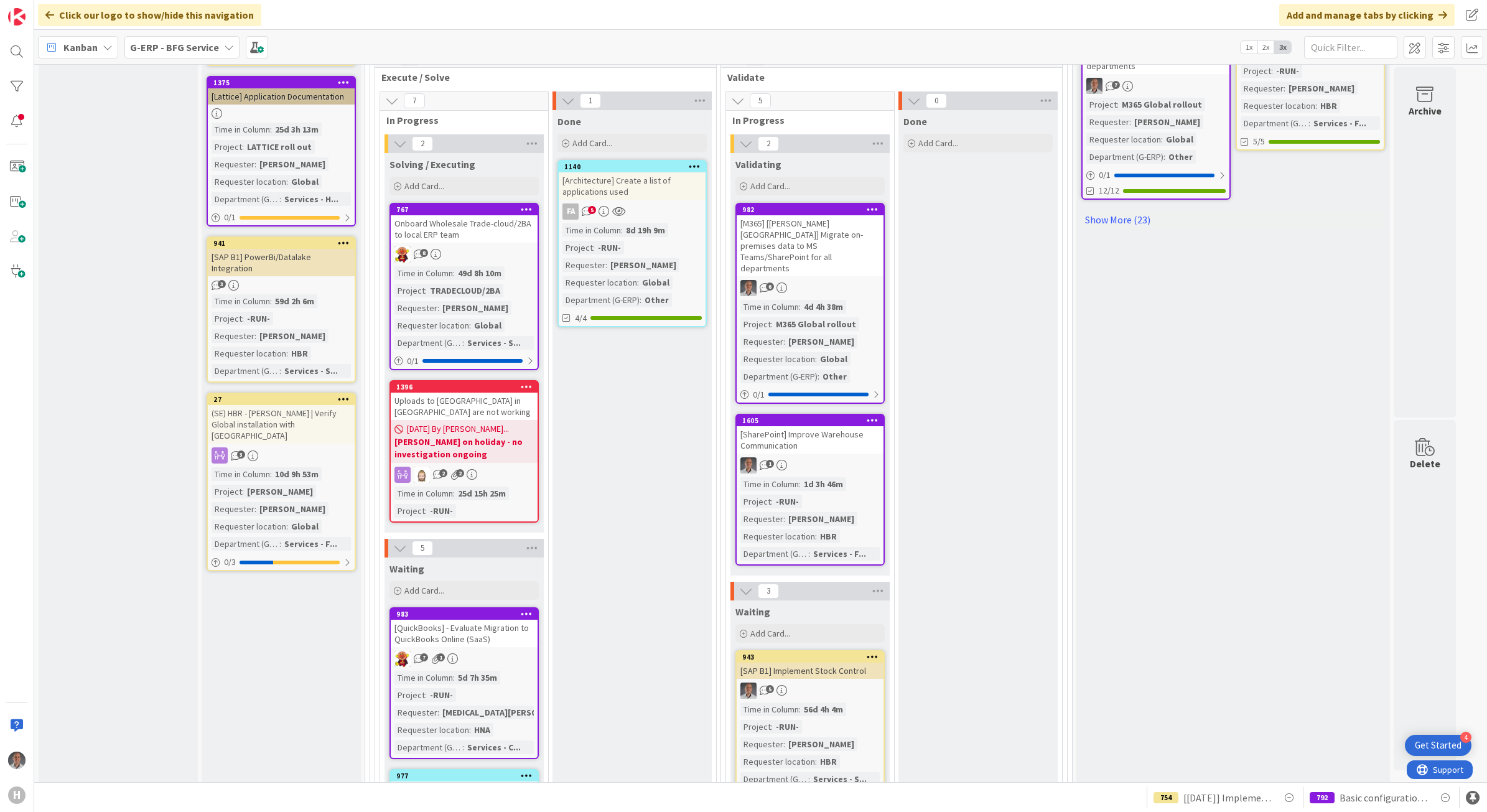
click at [490, 235] on div "Onboard Wholesale Trade-cloud/2BA to local ERP team" at bounding box center [464, 229] width 147 height 27
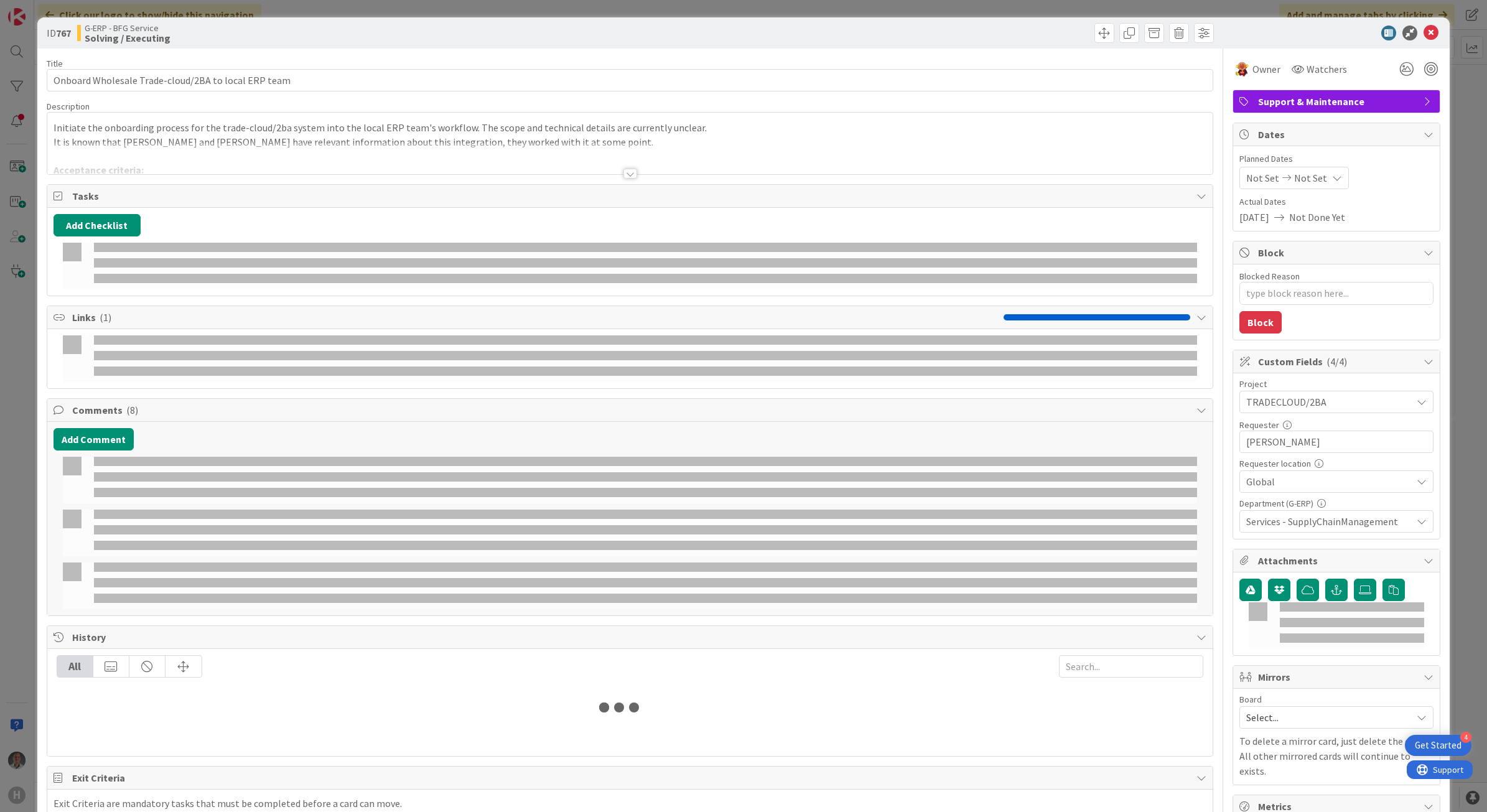
type textarea "x"
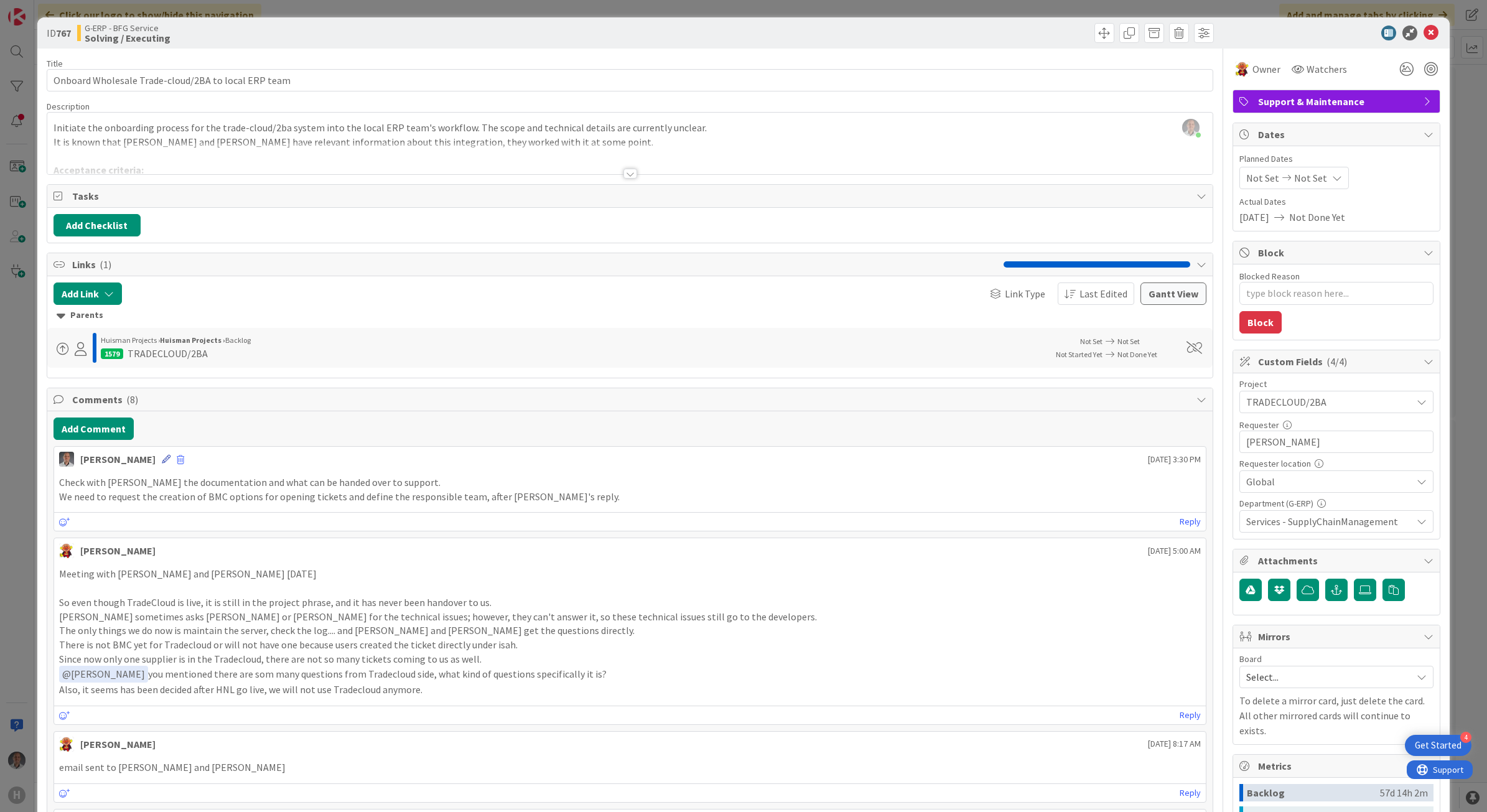
click at [162, 464] on icon at bounding box center [166, 459] width 8 height 8
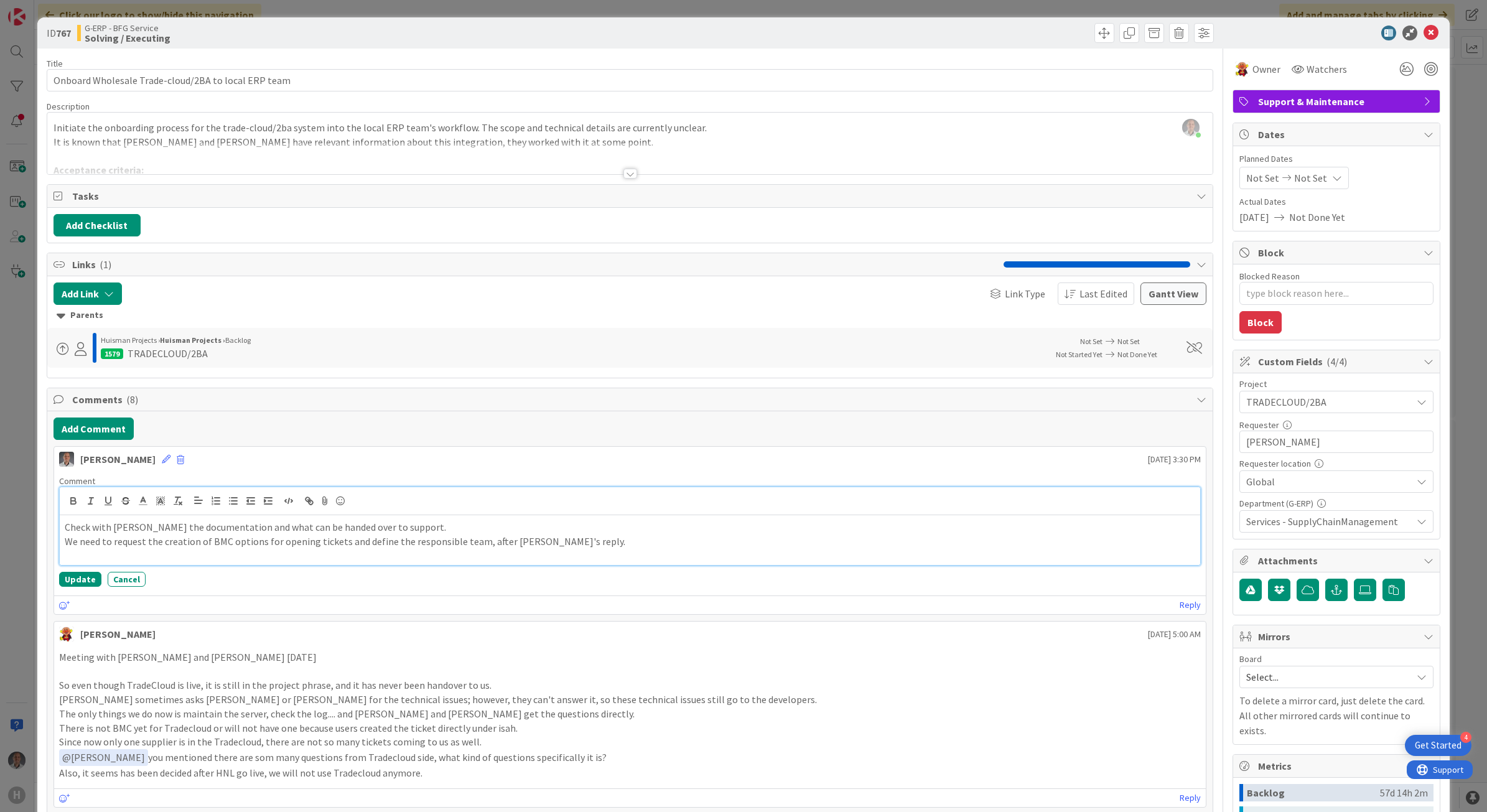
click at [66, 532] on p "Check with Christian Kriesels the documentation and what can be handed over to …" at bounding box center [630, 528] width 1131 height 14
click at [85, 577] on button "Update" at bounding box center [80, 579] width 42 height 15
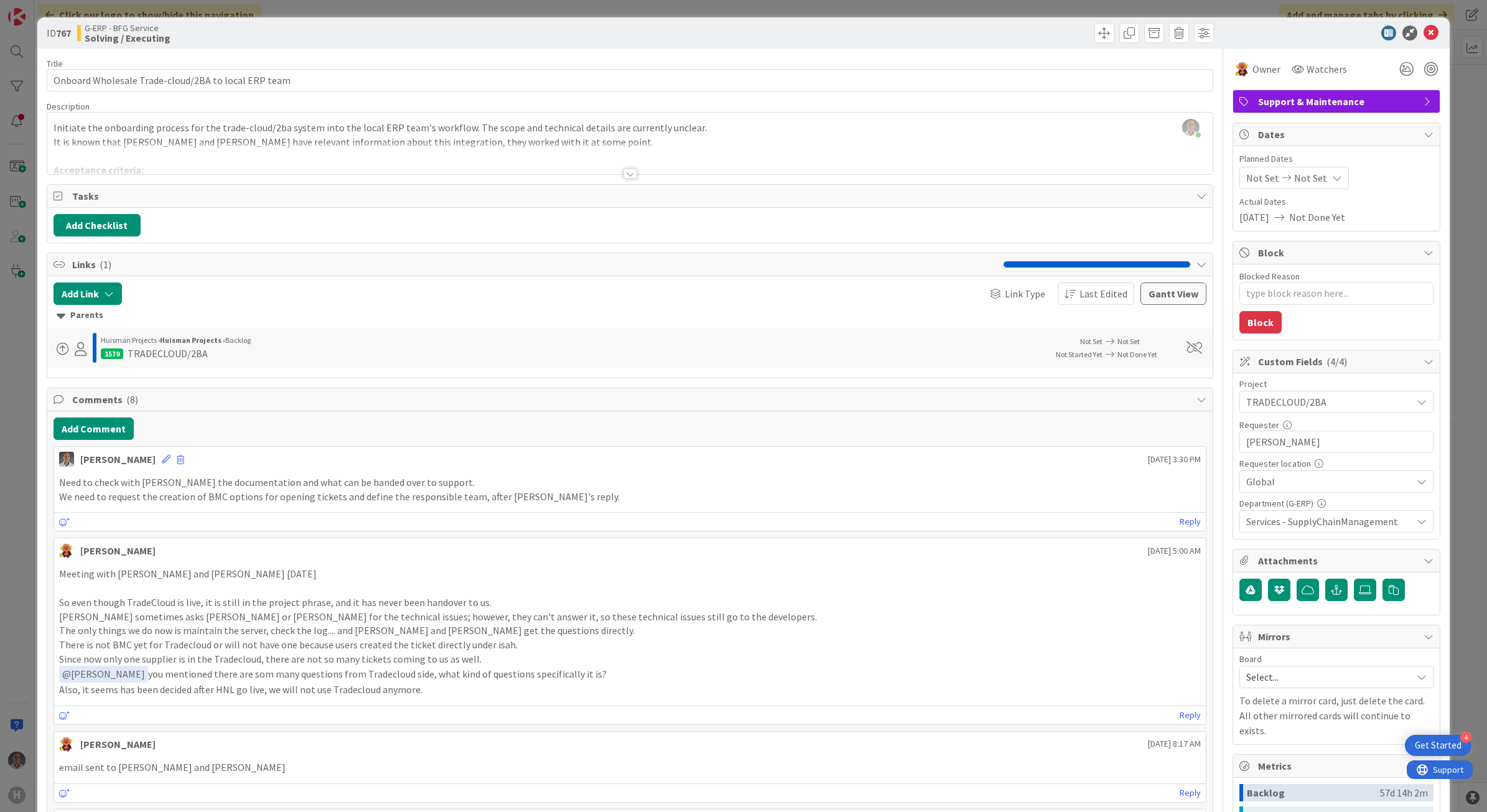
type textarea "x"
click at [1425, 32] on icon at bounding box center [1431, 32] width 15 height 15
